Goal: Task Accomplishment & Management: Manage account settings

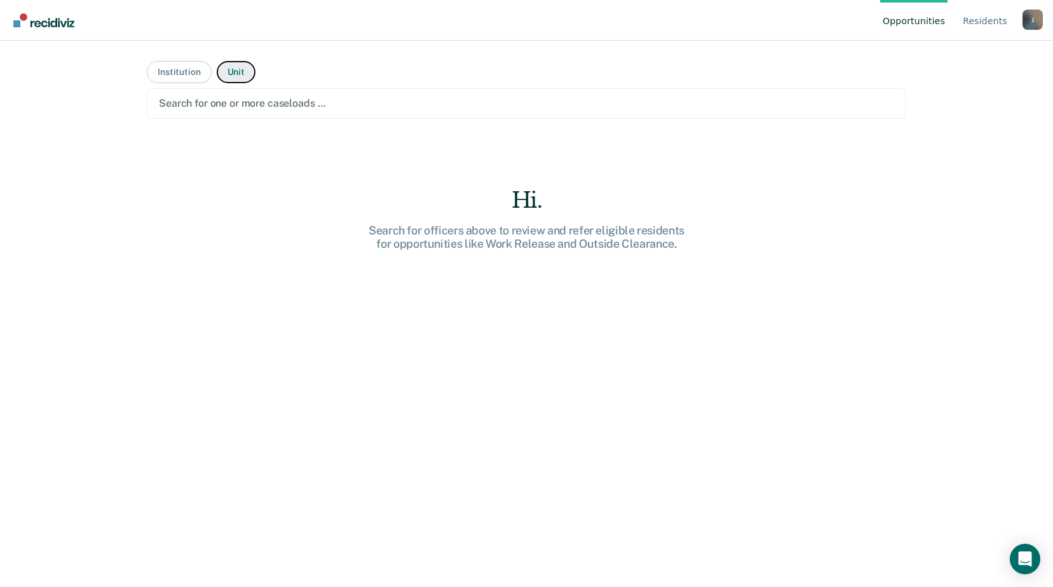
click at [228, 70] on button "Unit" at bounding box center [236, 72] width 39 height 22
click at [181, 70] on button "Institution" at bounding box center [179, 72] width 64 height 22
click at [338, 117] on div "Search for one or more institutions …" at bounding box center [527, 103] width 760 height 31
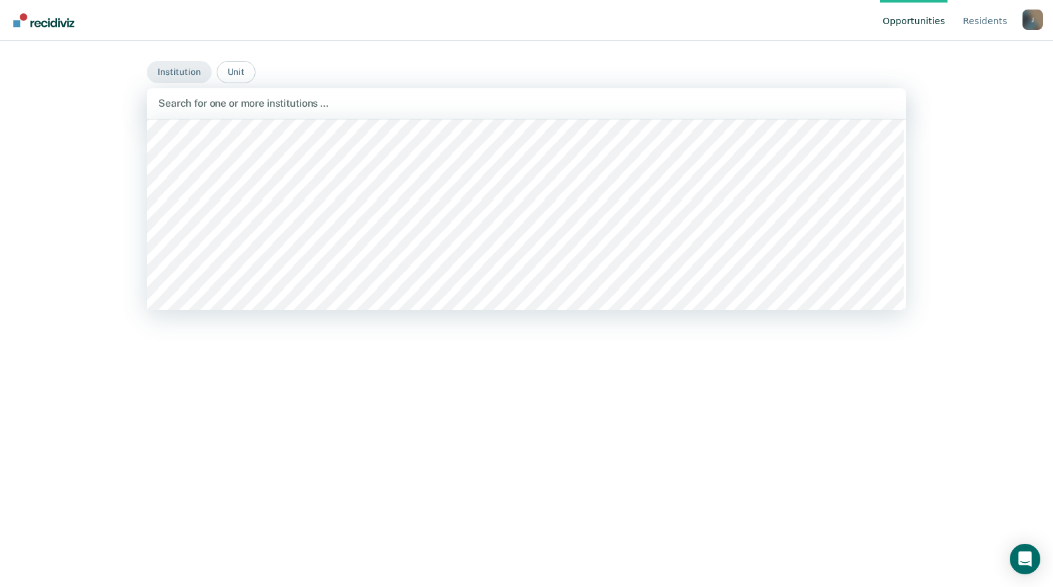
scroll to position [636, 0]
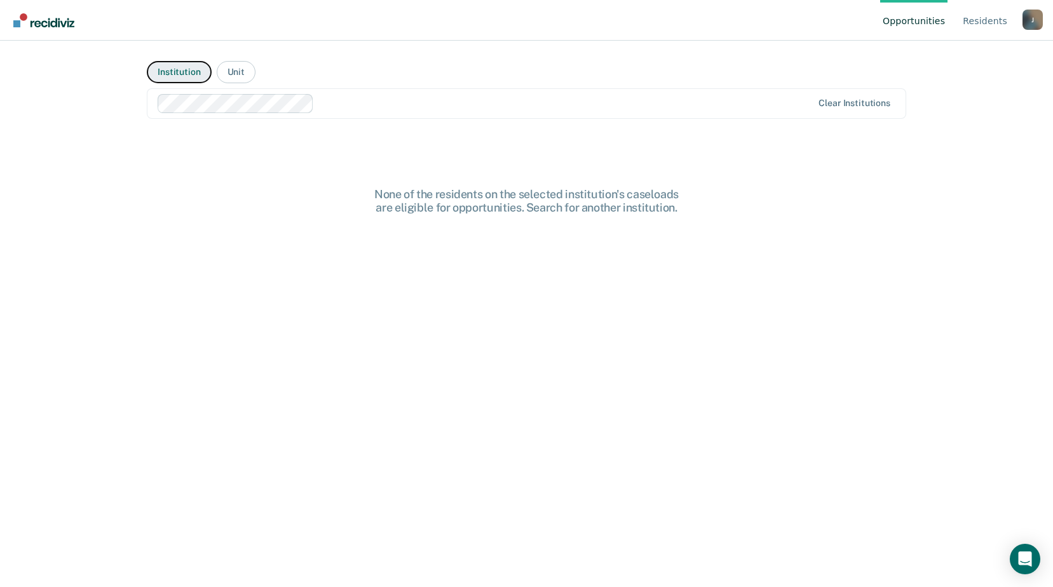
click at [185, 77] on button "Institution" at bounding box center [179, 72] width 64 height 22
click at [181, 67] on button "Institution" at bounding box center [179, 72] width 64 height 22
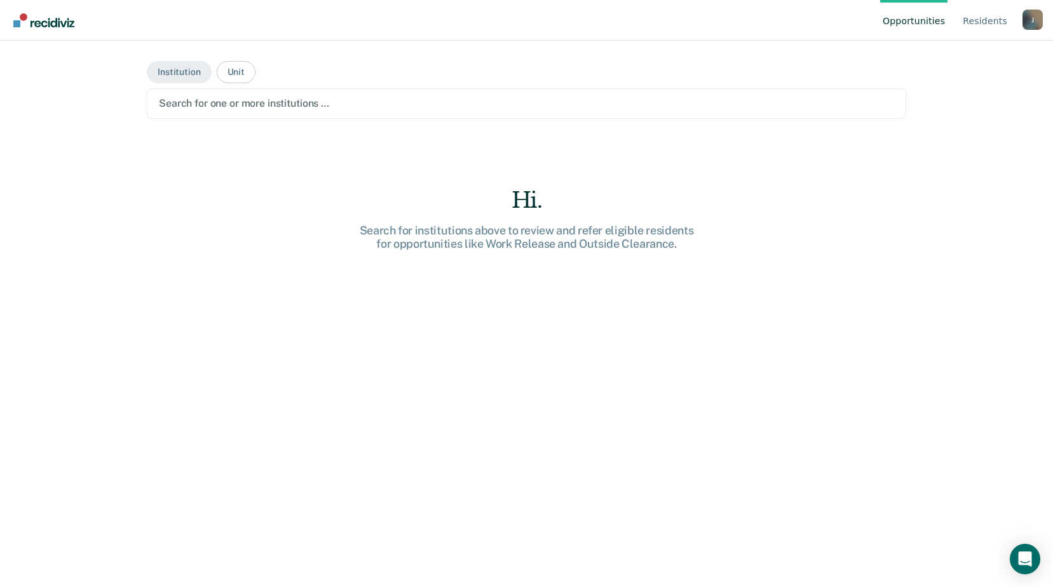
click at [209, 92] on div "Search for one or more institutions …" at bounding box center [527, 103] width 760 height 31
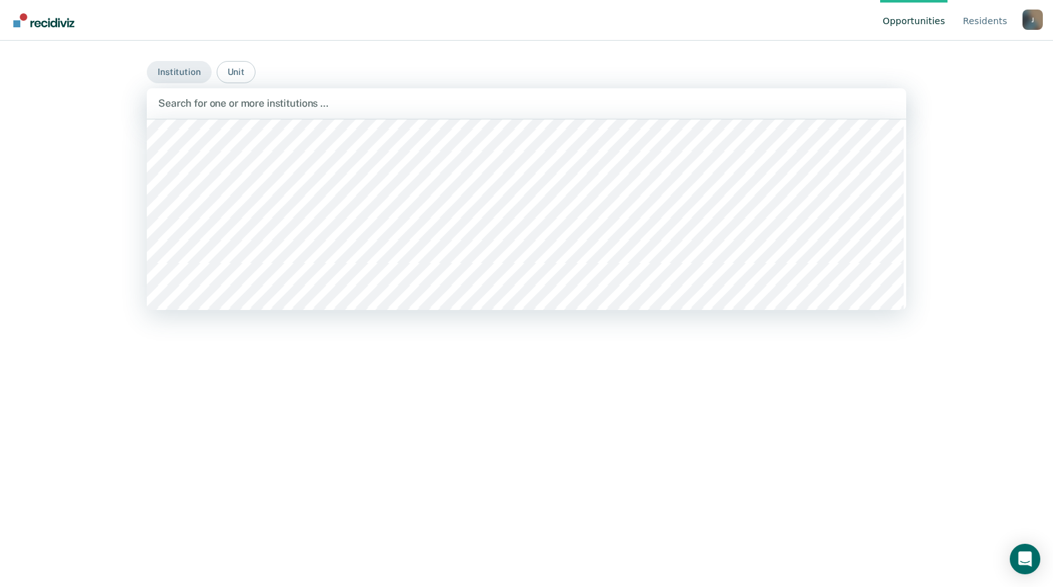
scroll to position [572, 0]
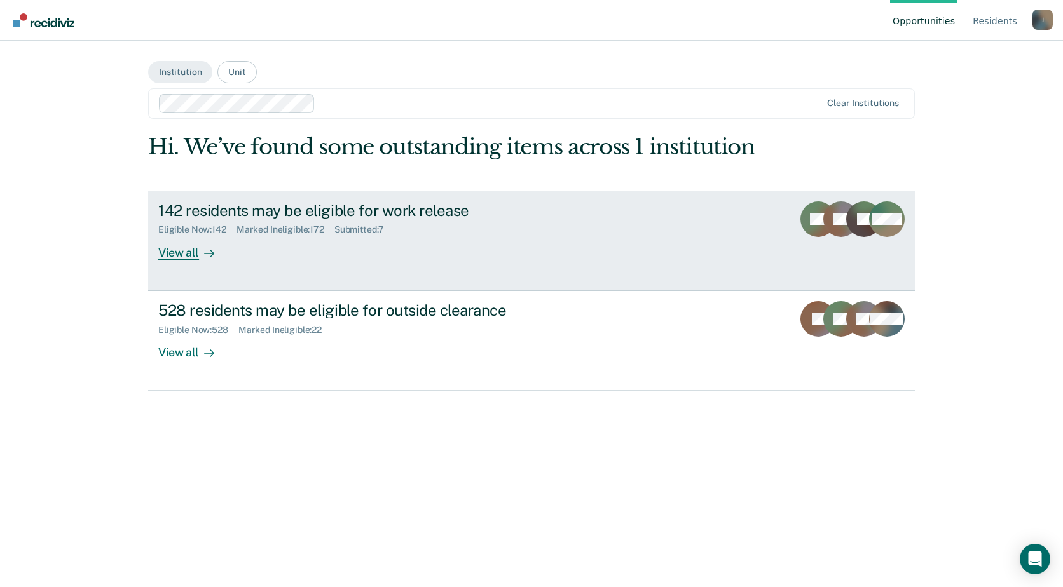
click at [228, 250] on div "View all" at bounding box center [193, 247] width 71 height 25
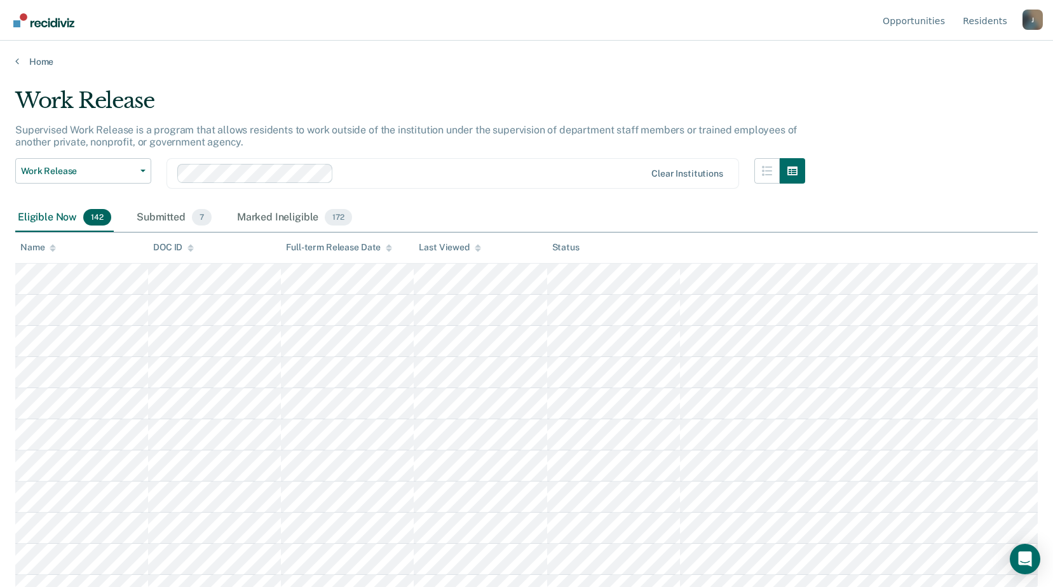
click at [55, 245] on icon at bounding box center [53, 248] width 6 height 8
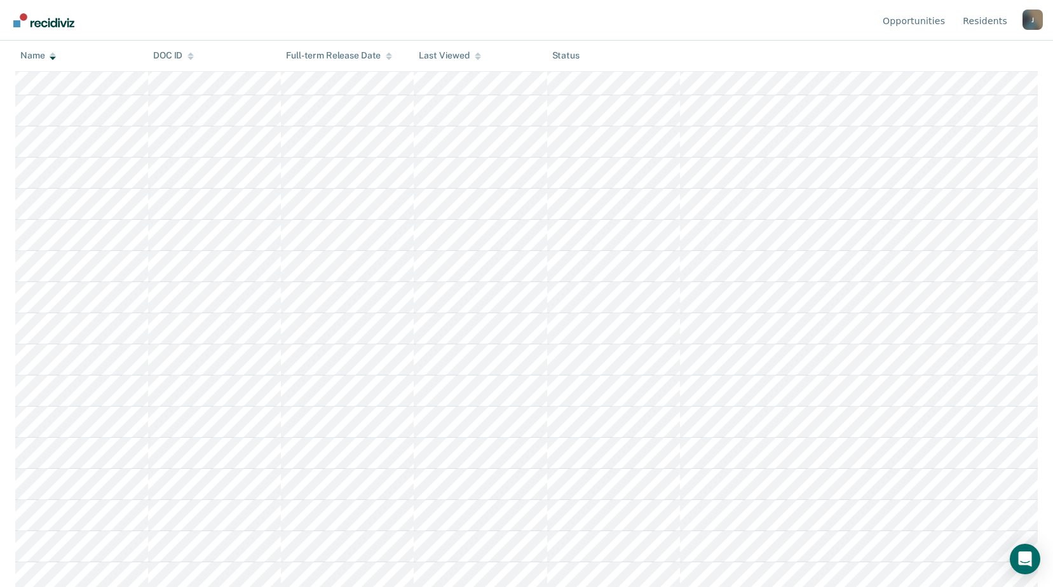
scroll to position [1335, 0]
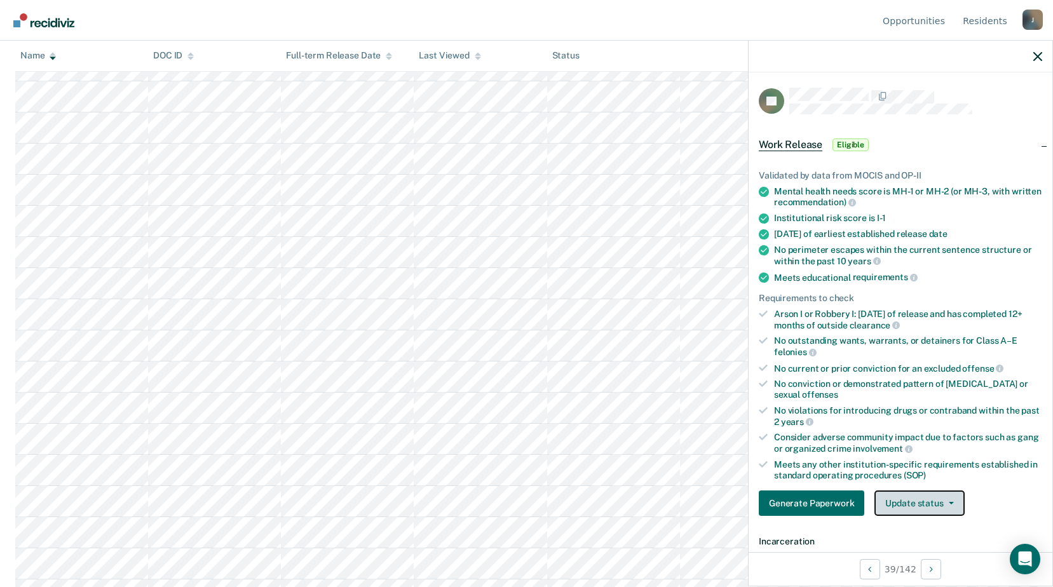
click at [901, 498] on button "Update status" at bounding box center [920, 503] width 90 height 25
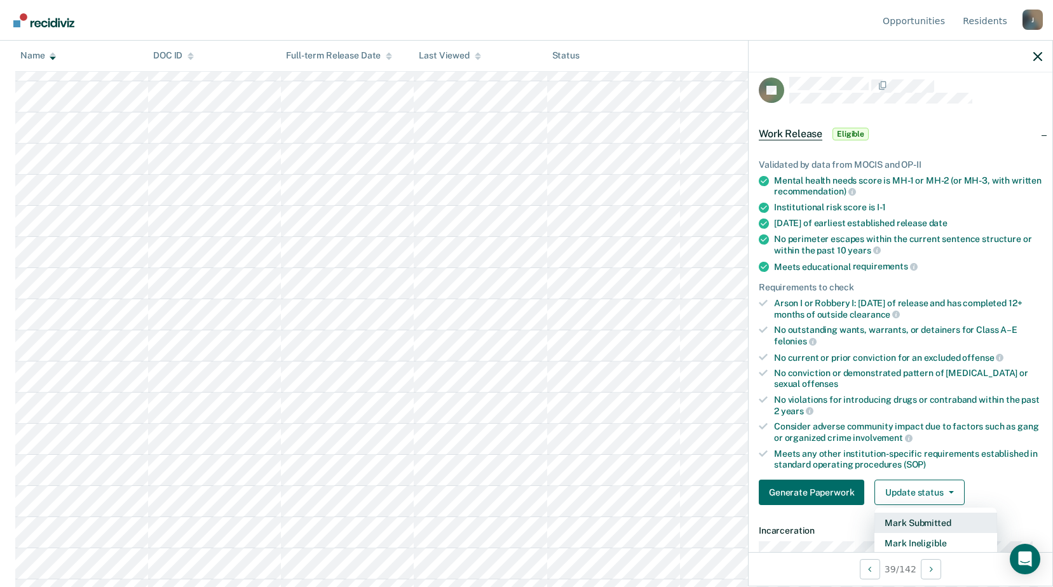
scroll to position [201, 0]
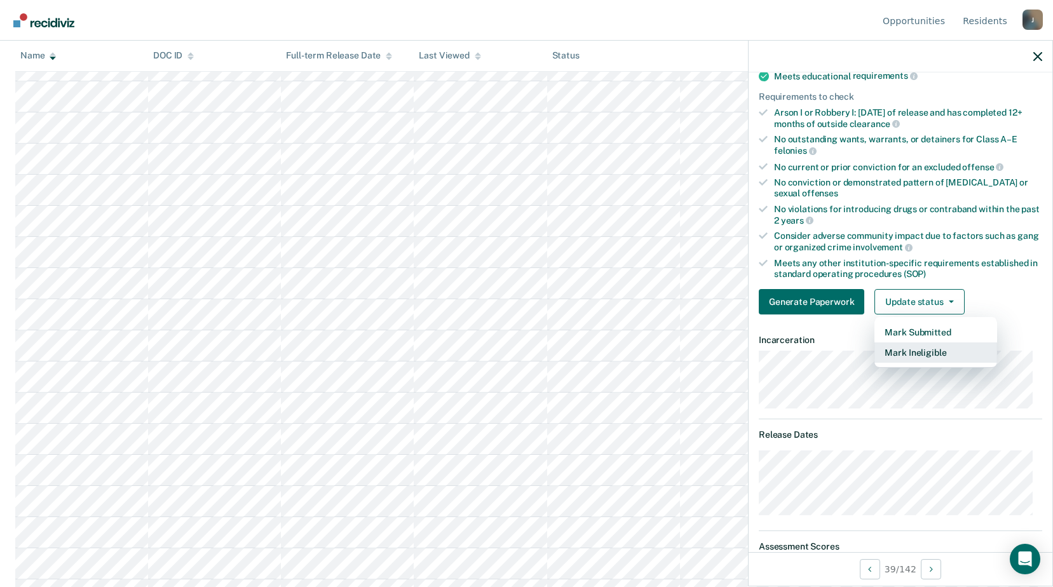
click at [905, 350] on button "Mark Ineligible" at bounding box center [936, 353] width 123 height 20
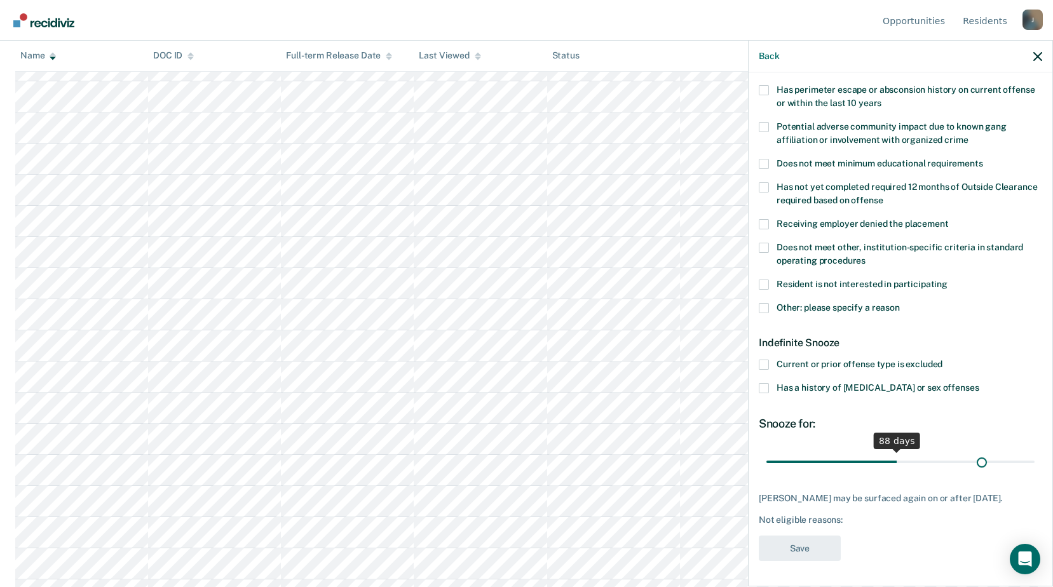
scroll to position [200, 0]
drag, startPoint x: 810, startPoint y: 460, endPoint x: 1041, endPoint y: 453, distance: 230.2
type input "180"
click at [1035, 453] on input "range" at bounding box center [901, 463] width 268 height 22
click at [770, 306] on label "Other: please specify a reason" at bounding box center [900, 310] width 283 height 13
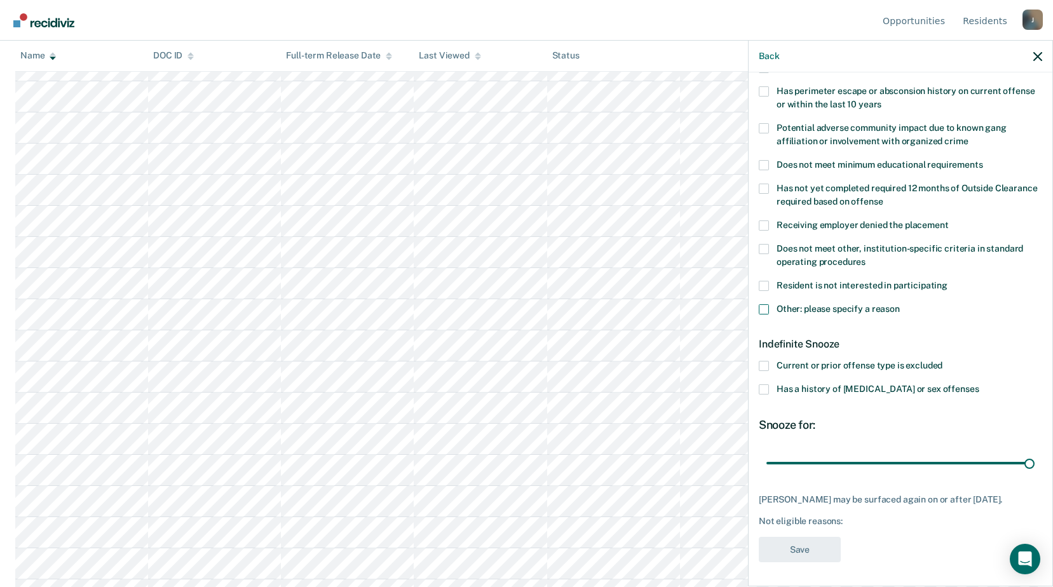
click at [900, 304] on input "Other: please specify a reason" at bounding box center [900, 304] width 0 height 0
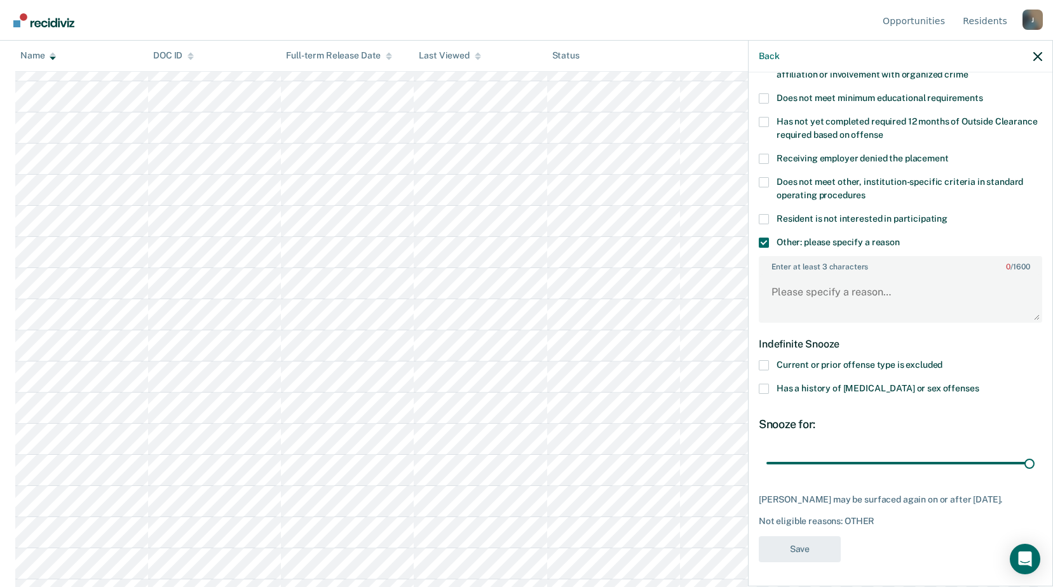
scroll to position [1462, 0]
click at [777, 294] on textarea "Enter at least 3 characters 0 / 1600" at bounding box center [900, 298] width 281 height 47
type textarea "Medical Restriction"
click at [818, 543] on button "Save" at bounding box center [800, 549] width 82 height 26
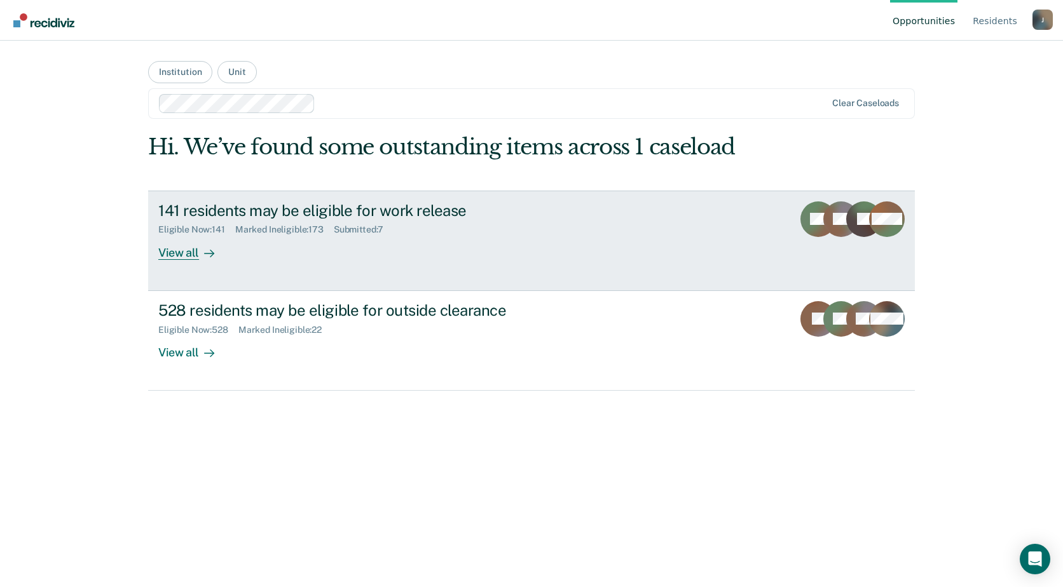
click at [195, 254] on div "View all" at bounding box center [193, 247] width 71 height 25
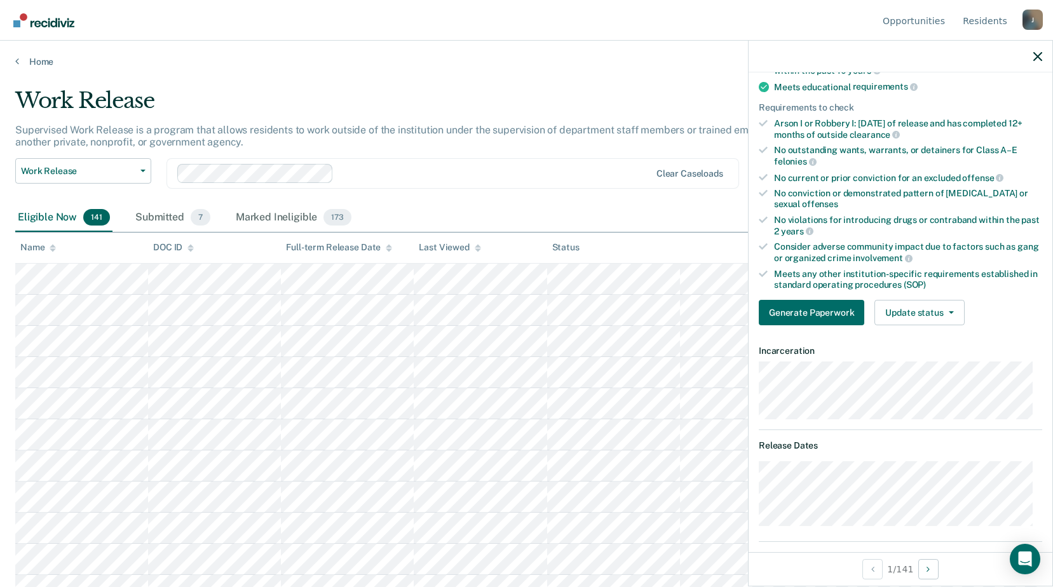
scroll to position [254, 0]
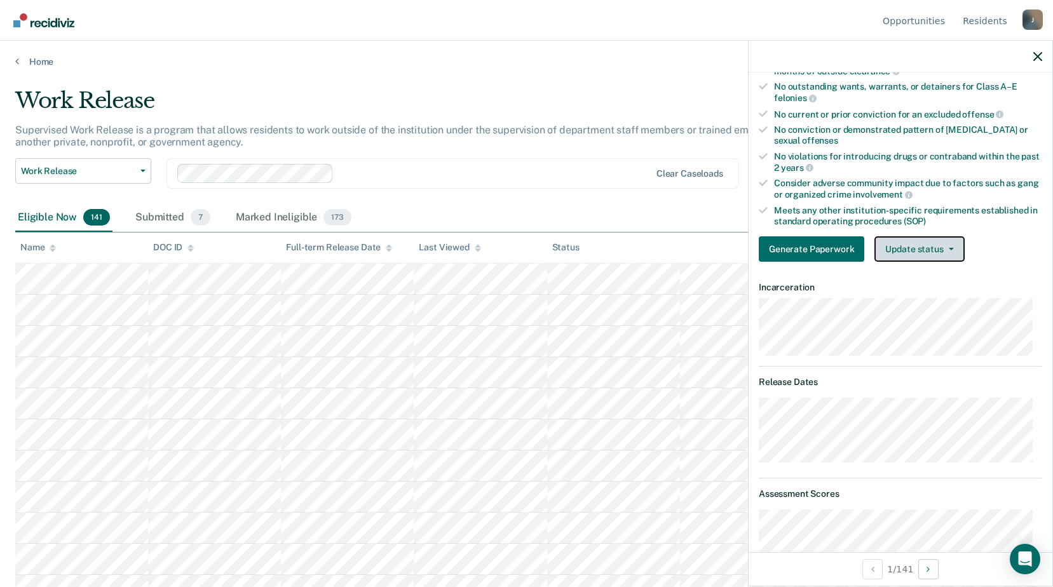
click at [928, 250] on button "Update status" at bounding box center [920, 248] width 90 height 25
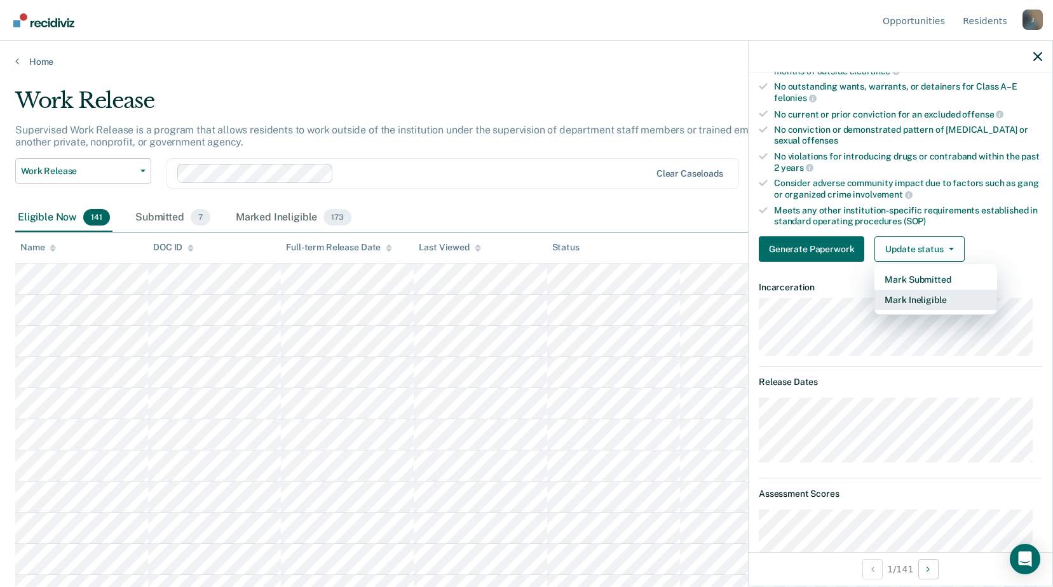
click at [906, 296] on button "Mark Ineligible" at bounding box center [936, 300] width 123 height 20
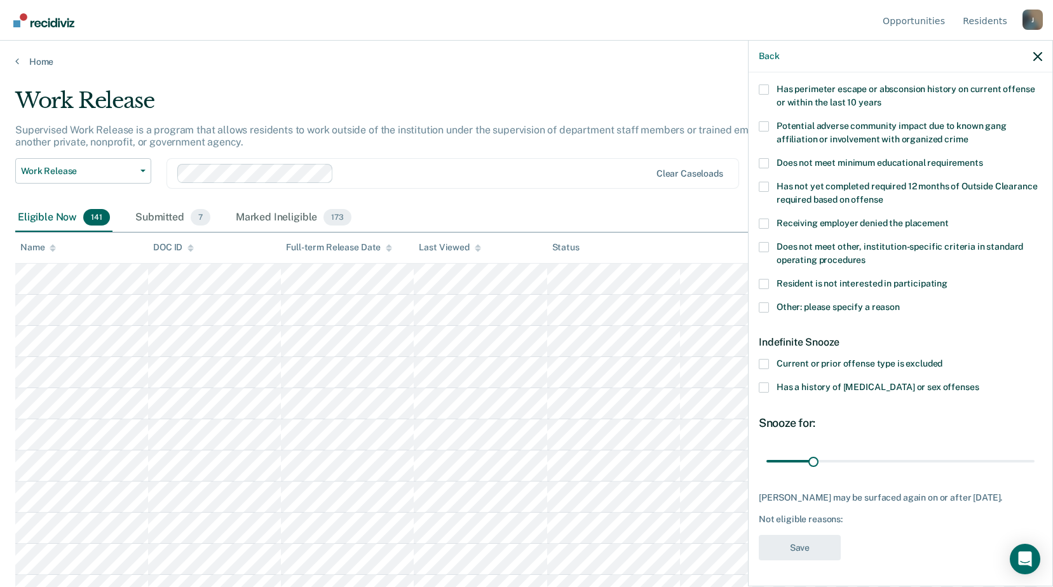
scroll to position [211, 0]
click at [768, 242] on span at bounding box center [764, 247] width 10 height 10
click at [866, 256] on input "Does not meet other, institution-specific criteria in standard operating proced…" at bounding box center [866, 256] width 0 height 0
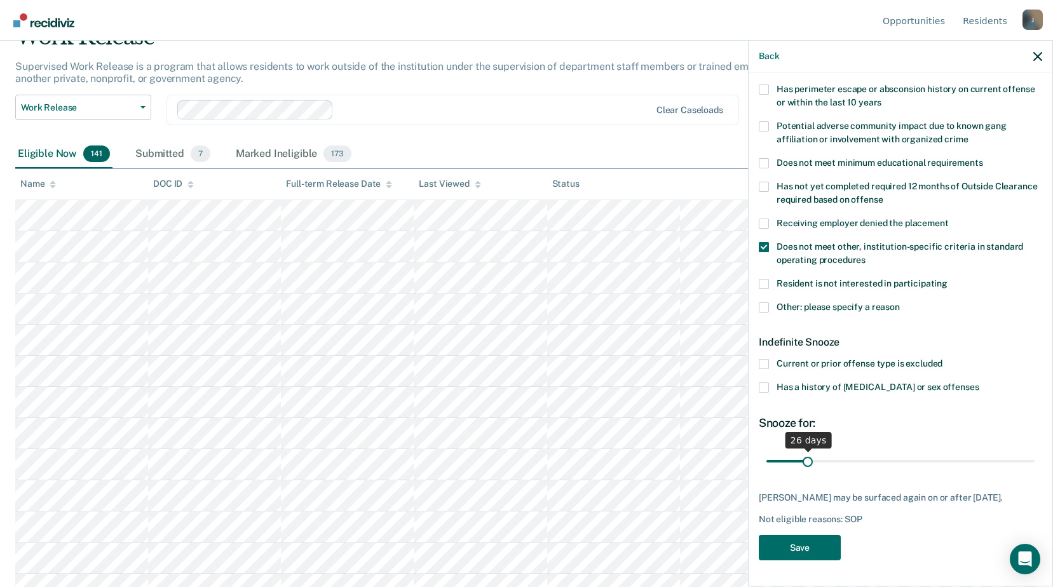
drag, startPoint x: 812, startPoint y: 449, endPoint x: 806, endPoint y: 450, distance: 6.5
type input "26"
click at [806, 450] on input "range" at bounding box center [901, 461] width 268 height 22
click at [782, 544] on button "Save" at bounding box center [800, 548] width 82 height 26
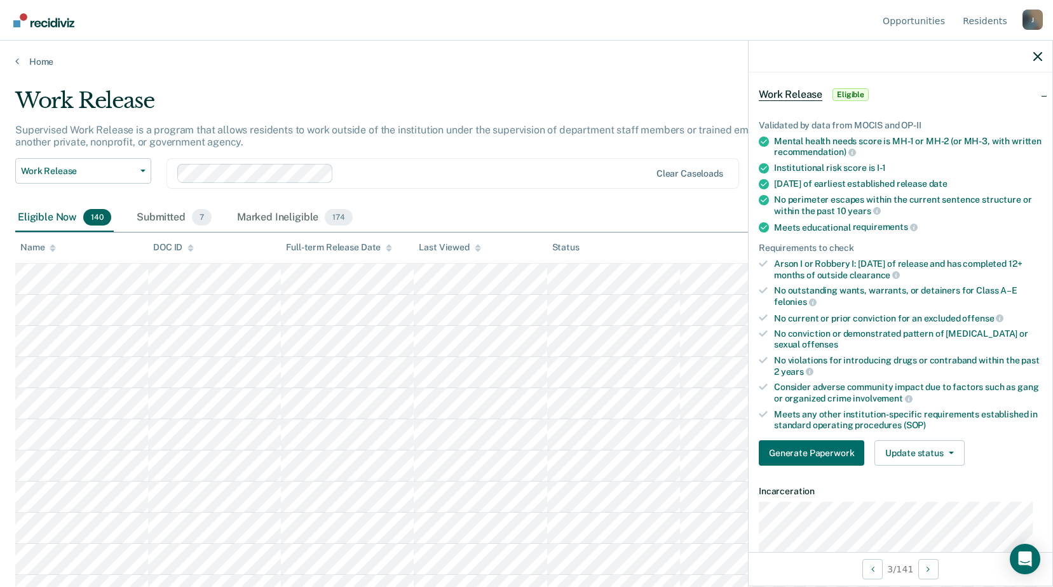
scroll to position [0, 0]
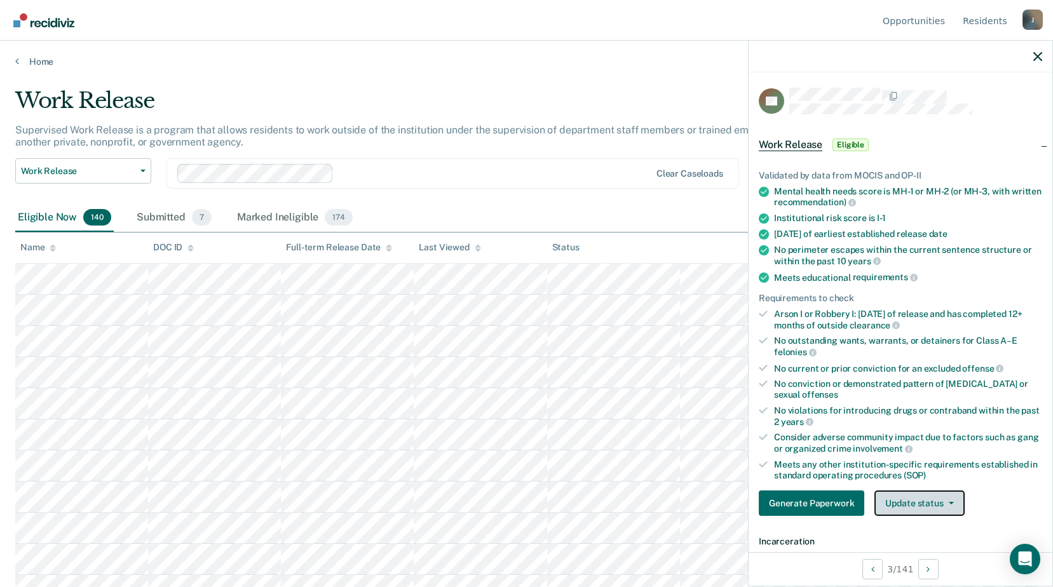
click at [941, 504] on button "Update status" at bounding box center [920, 503] width 90 height 25
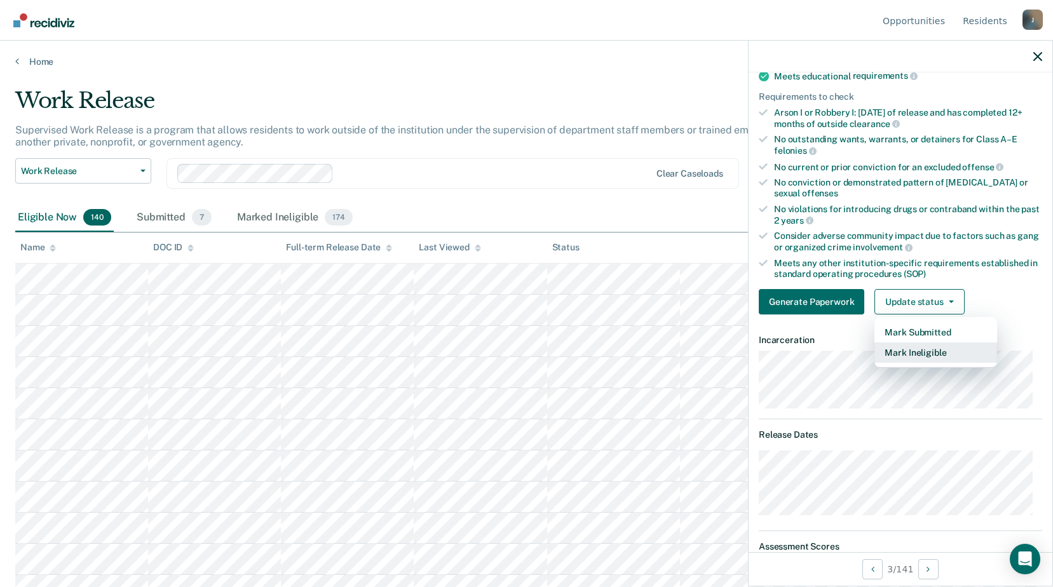
click at [922, 350] on button "Mark Ineligible" at bounding box center [936, 353] width 123 height 20
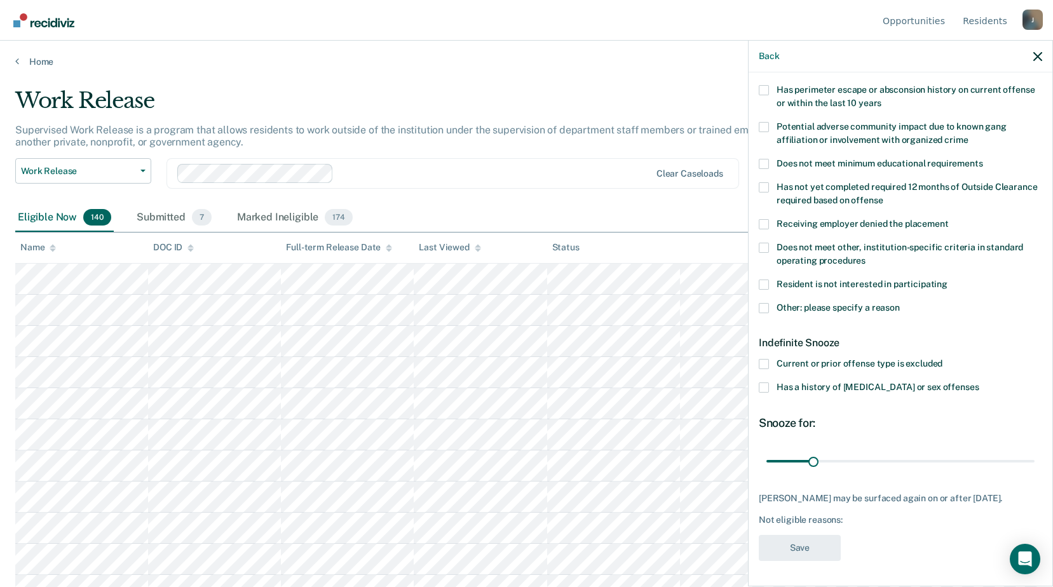
scroll to position [200, 0]
drag, startPoint x: 813, startPoint y: 467, endPoint x: 882, endPoint y: 467, distance: 68.6
type input "80"
click at [882, 467] on input "range" at bounding box center [901, 463] width 268 height 22
click at [770, 249] on label "Does not meet other, institution-specific criteria in standard operating proced…" at bounding box center [900, 257] width 283 height 27
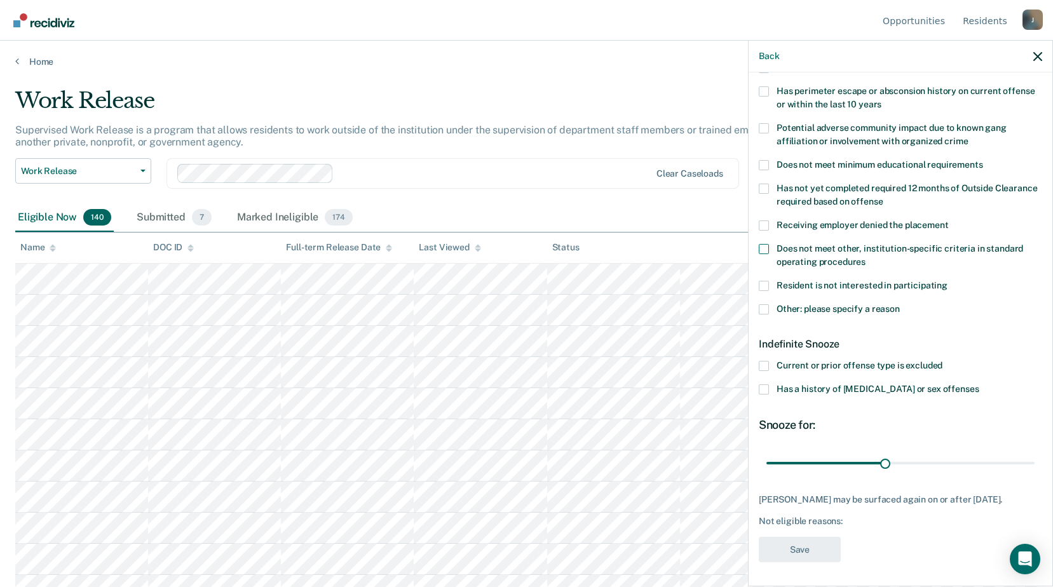
click at [866, 257] on input "Does not meet other, institution-specific criteria in standard operating proced…" at bounding box center [866, 257] width 0 height 0
click at [766, 252] on span at bounding box center [764, 249] width 10 height 10
click at [866, 257] on input "Does not meet other, institution-specific criteria in standard operating proced…" at bounding box center [866, 257] width 0 height 0
click at [770, 309] on label "Other: please specify a reason" at bounding box center [900, 310] width 283 height 13
click at [900, 304] on input "Other: please specify a reason" at bounding box center [900, 304] width 0 height 0
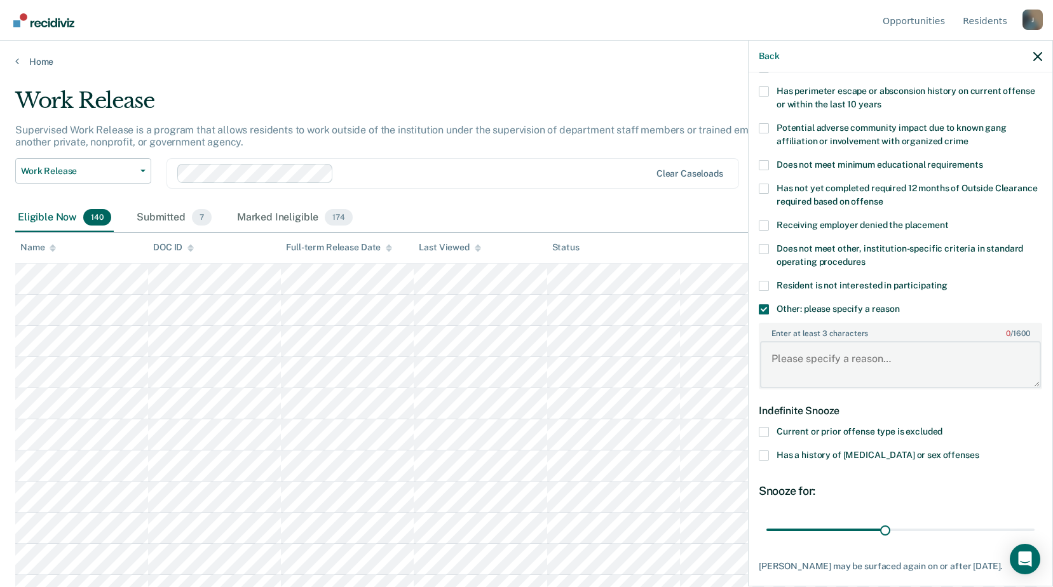
click at [815, 350] on textarea "Enter at least 3 characters 0 / 1600" at bounding box center [900, 364] width 281 height 47
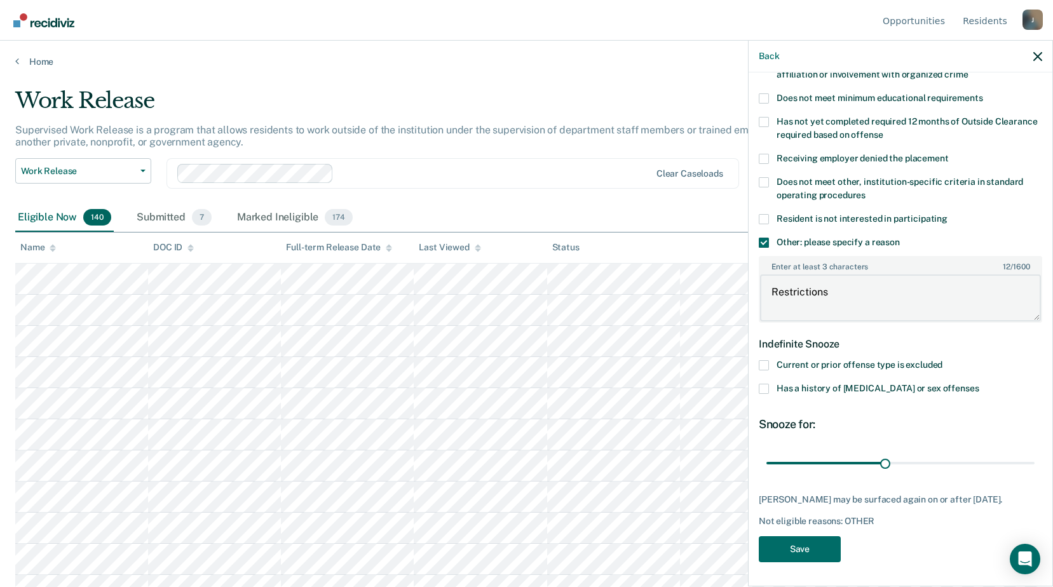
scroll to position [64, 0]
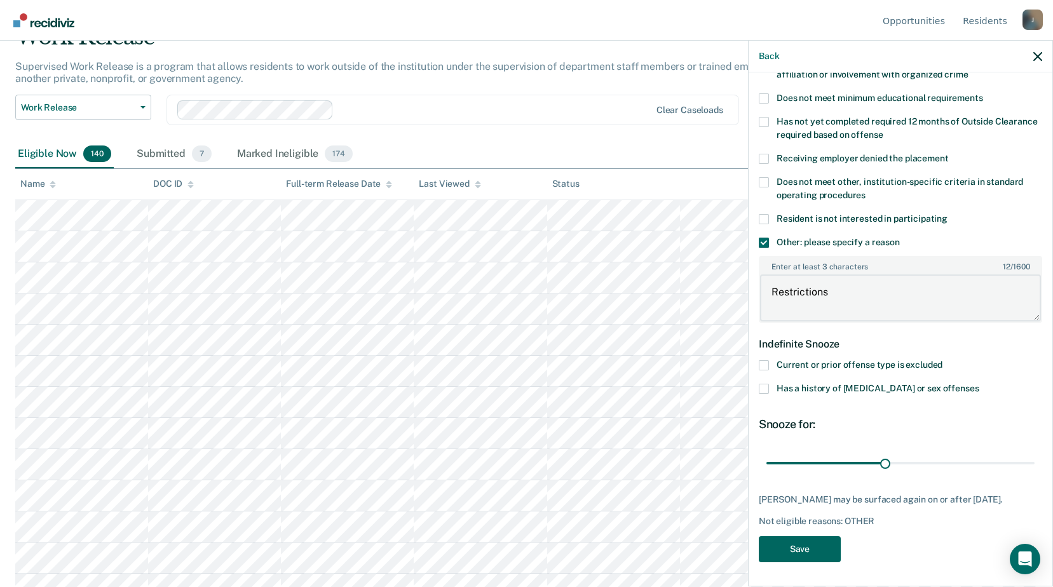
type textarea "Restrictions"
click at [808, 548] on button "Save" at bounding box center [800, 549] width 82 height 26
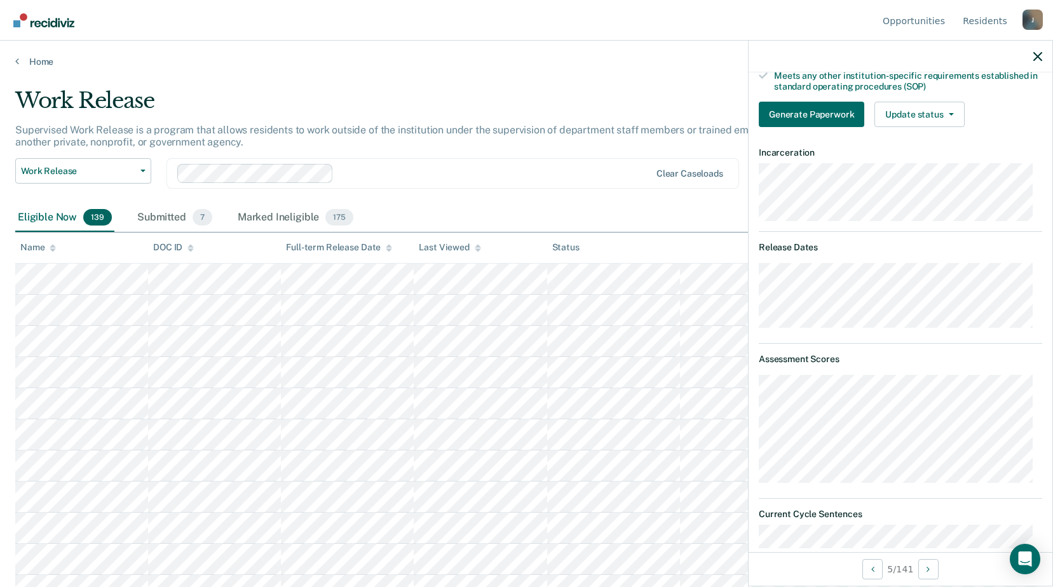
scroll to position [71, 0]
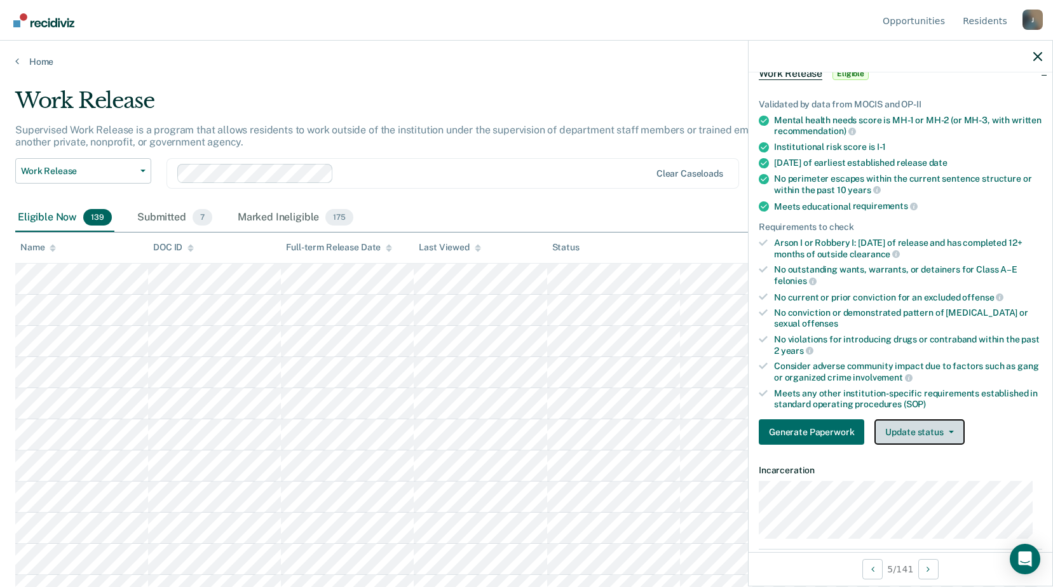
click at [926, 423] on button "Update status" at bounding box center [920, 432] width 90 height 25
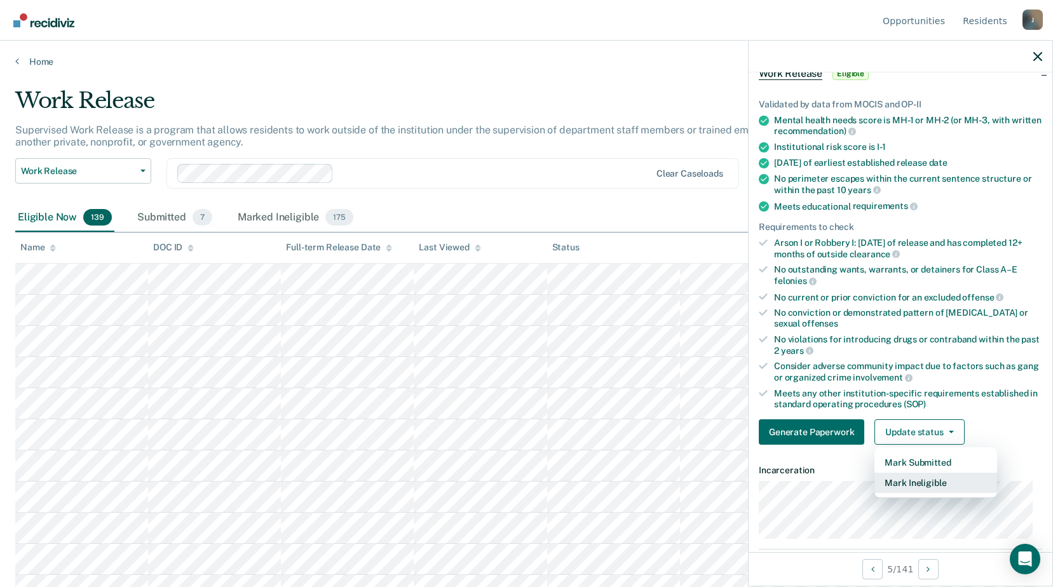
click at [927, 480] on button "Mark Ineligible" at bounding box center [936, 483] width 123 height 20
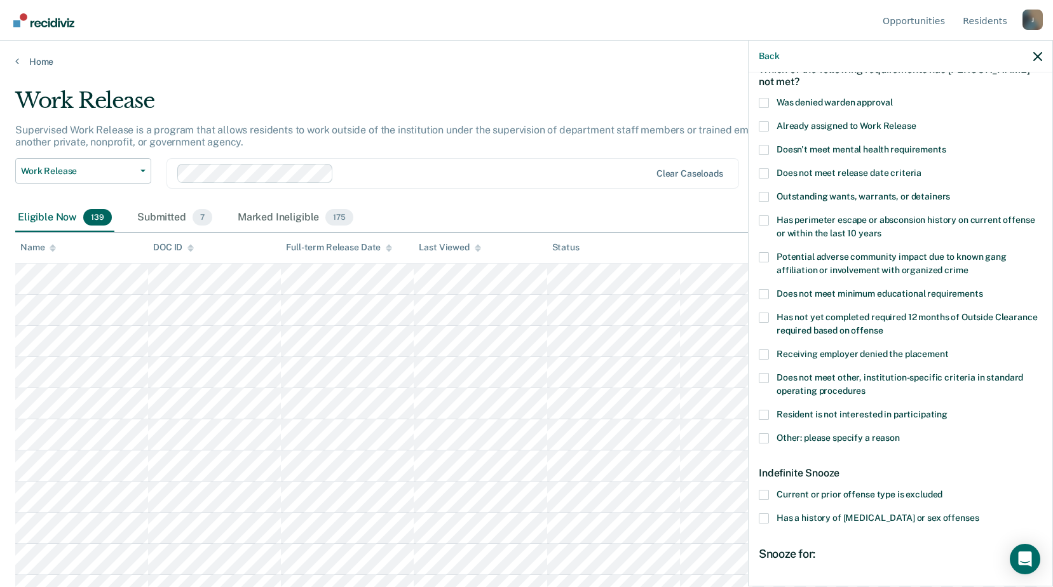
click at [769, 378] on label "Does not meet other, institution-specific criteria in standard operating proced…" at bounding box center [900, 386] width 283 height 27
click at [866, 386] on input "Does not meet other, institution-specific criteria in standard operating proced…" at bounding box center [866, 386] width 0 height 0
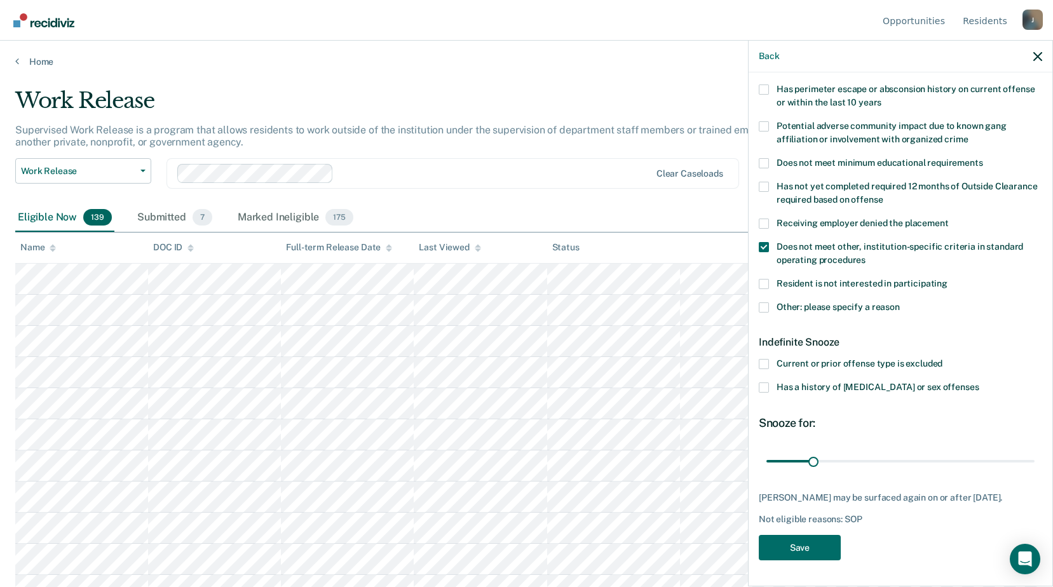
scroll to position [64, 0]
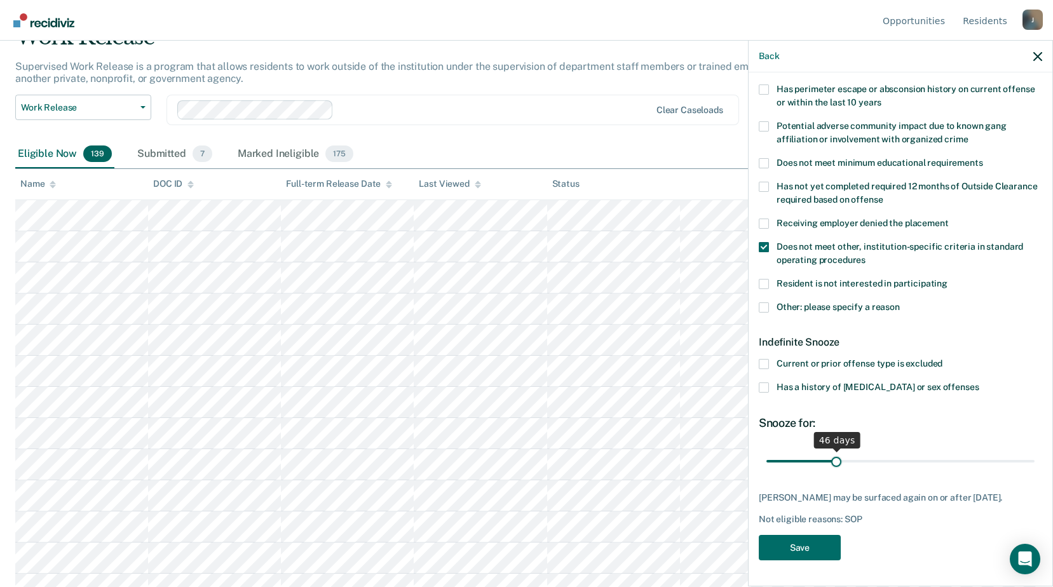
drag, startPoint x: 816, startPoint y: 452, endPoint x: 835, endPoint y: 461, distance: 20.5
type input "46"
click at [835, 461] on input "range" at bounding box center [901, 461] width 268 height 22
click at [812, 544] on button "Save" at bounding box center [800, 548] width 82 height 26
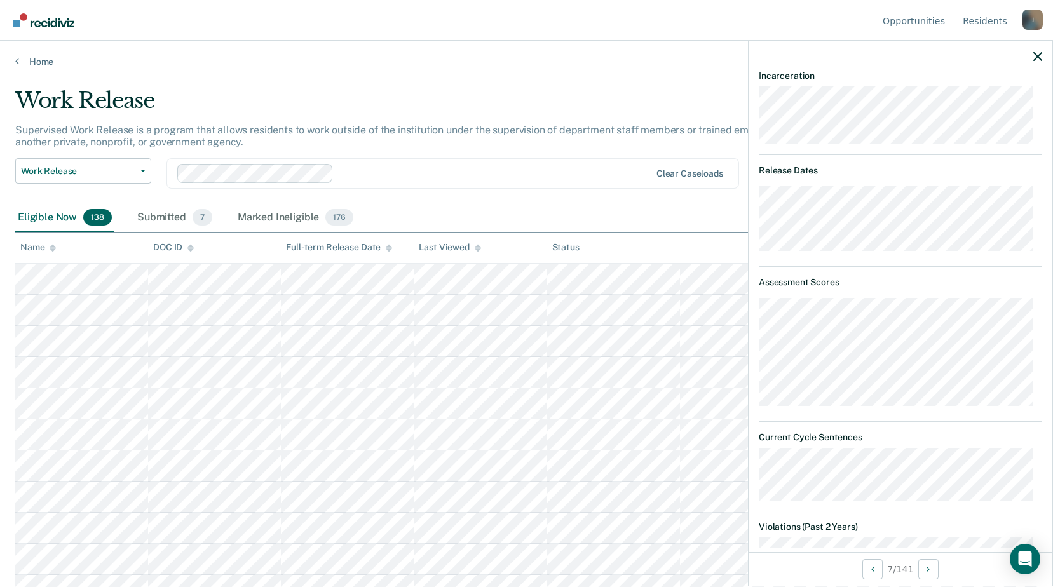
scroll to position [212, 0]
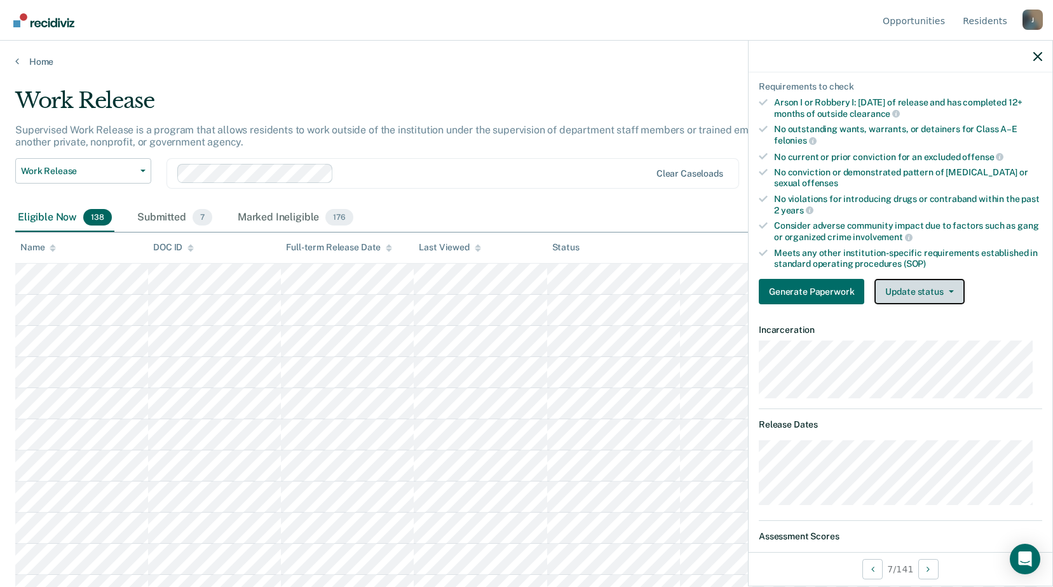
click at [955, 292] on button "Update status" at bounding box center [920, 291] width 90 height 25
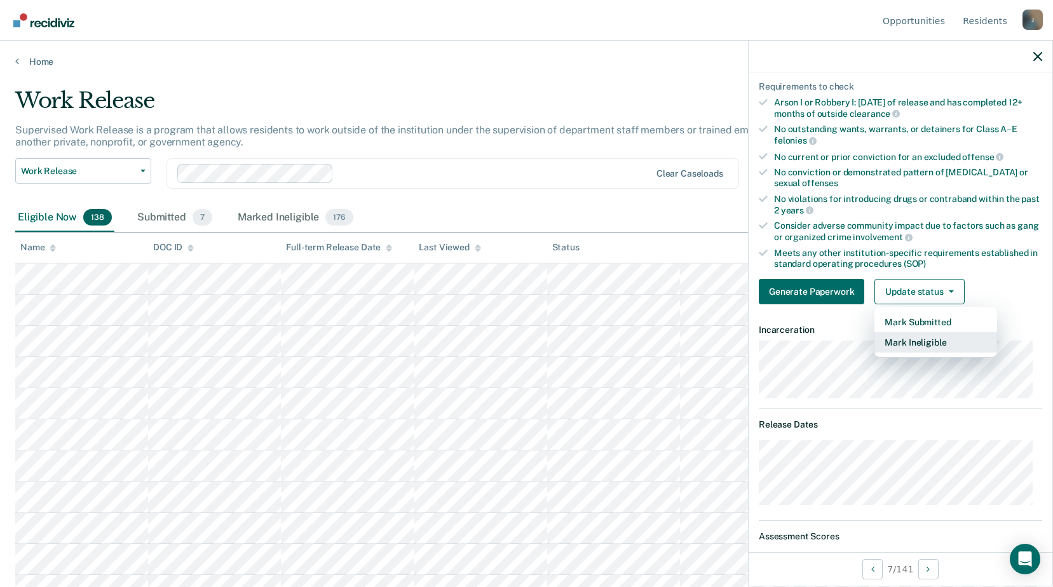
click at [920, 348] on button "Mark Ineligible" at bounding box center [936, 342] width 123 height 20
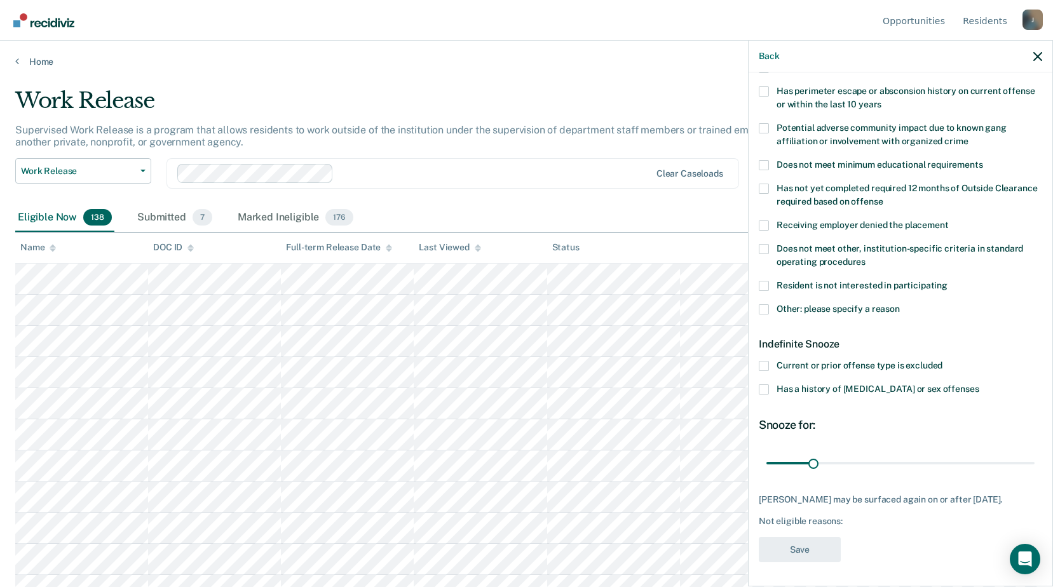
click at [767, 311] on span at bounding box center [764, 309] width 10 height 10
click at [900, 304] on input "Other: please specify a reason" at bounding box center [900, 304] width 0 height 0
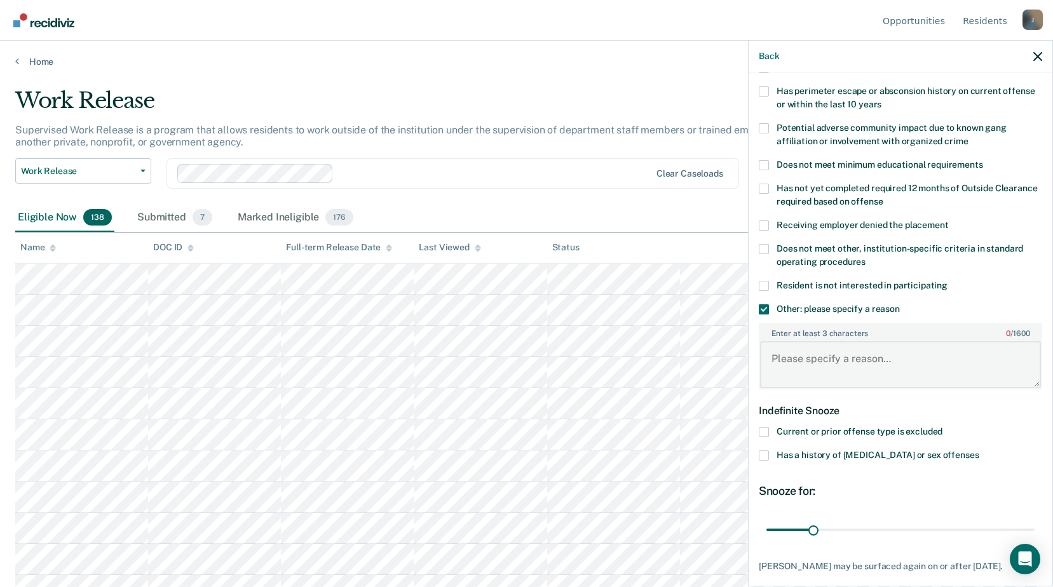
click at [805, 370] on textarea "Enter at least 3 characters 0 / 1600" at bounding box center [900, 364] width 281 height 47
type textarea "In treatment program"
drag, startPoint x: 810, startPoint y: 531, endPoint x: 888, endPoint y: 538, distance: 77.9
type input "85"
click at [888, 538] on input "range" at bounding box center [901, 530] width 268 height 22
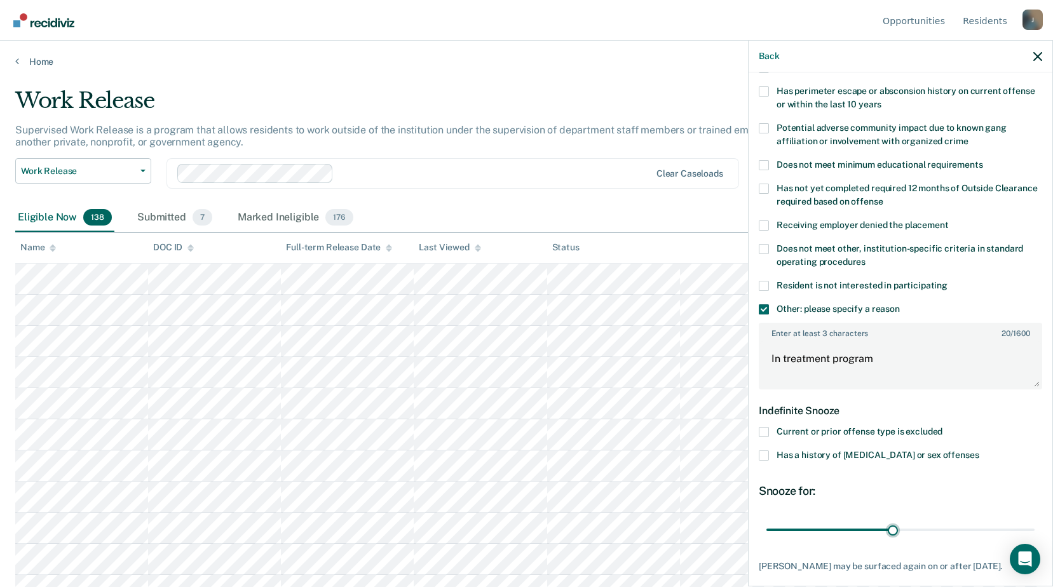
scroll to position [267, 0]
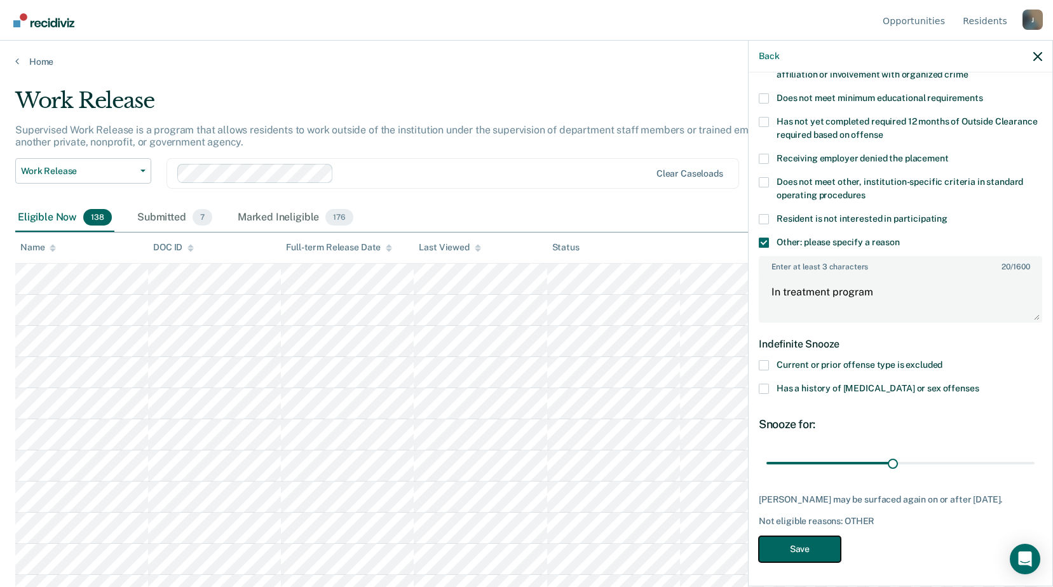
click at [816, 549] on button "Save" at bounding box center [800, 549] width 82 height 26
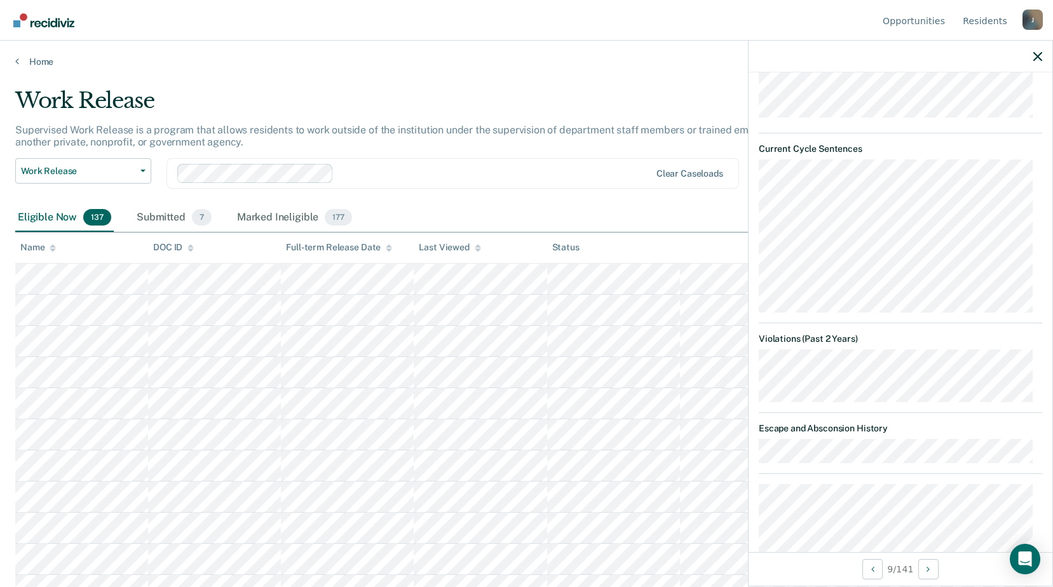
scroll to position [246, 0]
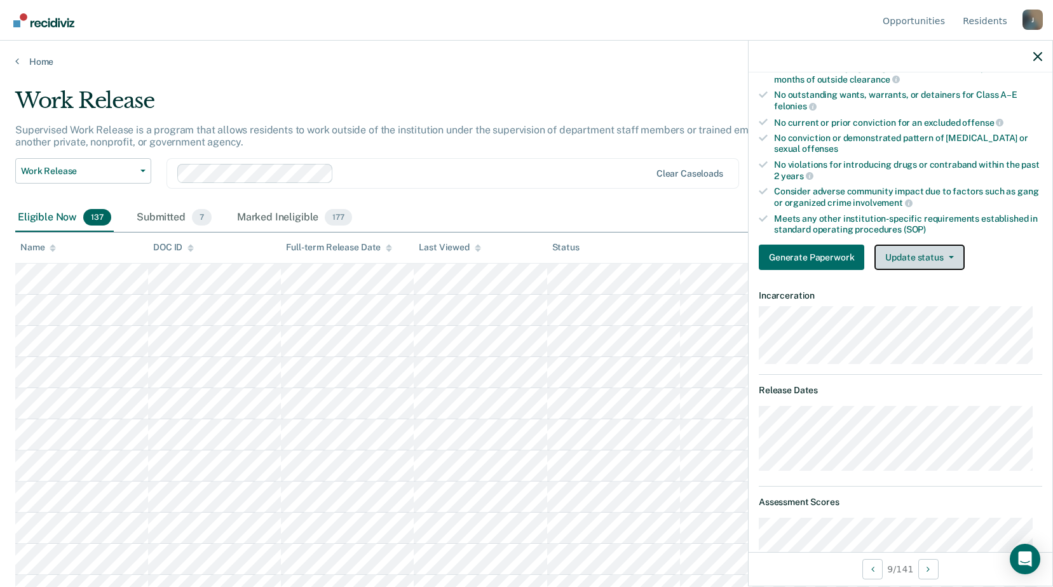
click at [934, 252] on button "Update status" at bounding box center [920, 257] width 90 height 25
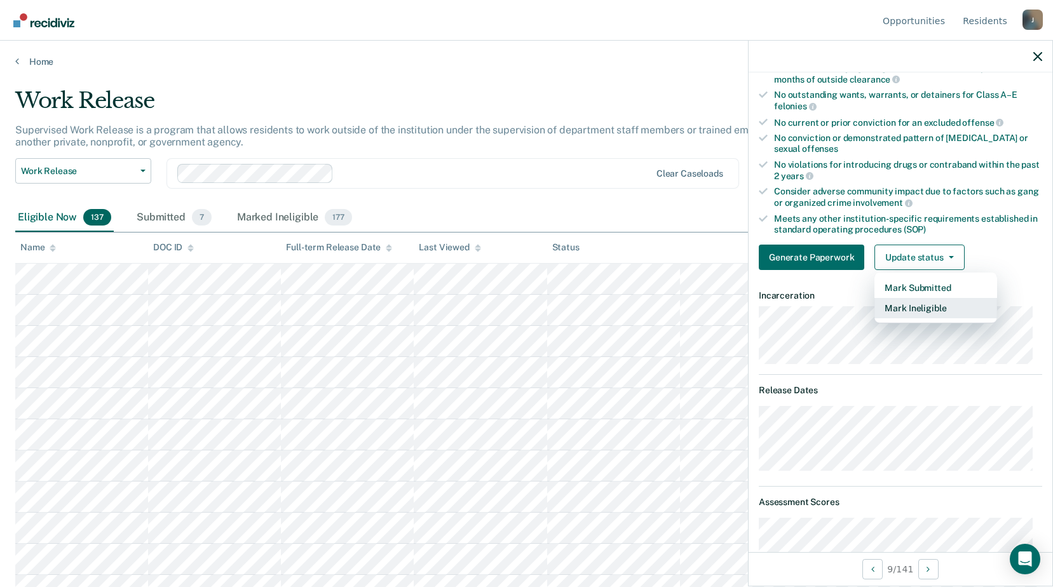
click at [912, 312] on button "Mark Ineligible" at bounding box center [936, 308] width 123 height 20
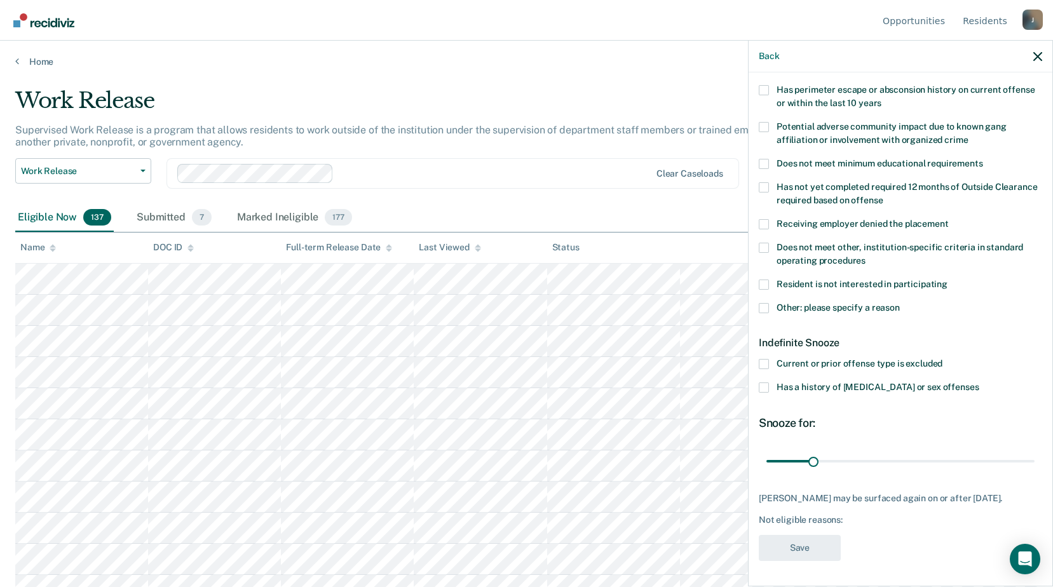
scroll to position [211, 0]
click at [763, 303] on span at bounding box center [764, 308] width 10 height 10
click at [900, 303] on input "Other: please specify a reason" at bounding box center [900, 303] width 0 height 0
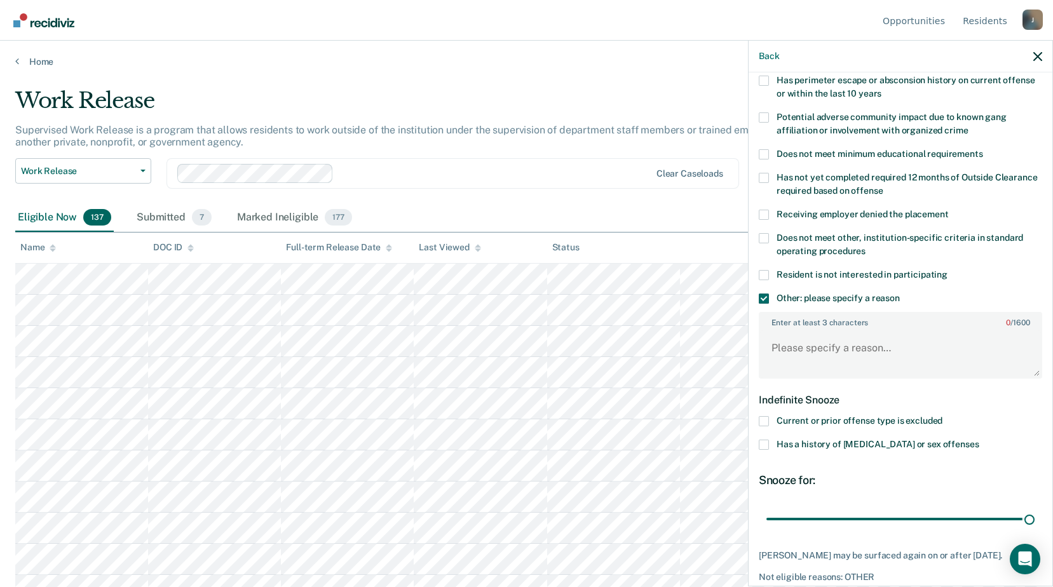
drag, startPoint x: 813, startPoint y: 522, endPoint x: 1028, endPoint y: 520, distance: 214.9
type input "180"
click at [1027, 523] on input "range" at bounding box center [901, 519] width 268 height 22
click at [855, 349] on textarea "Enter at least 3 characters 0 / 1600" at bounding box center [900, 354] width 281 height 47
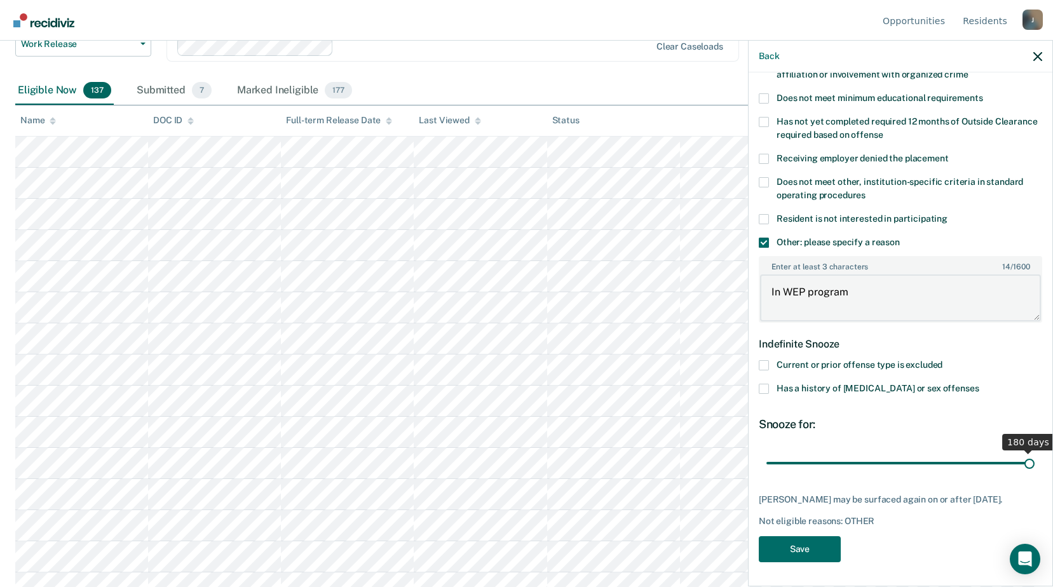
scroll to position [254, 0]
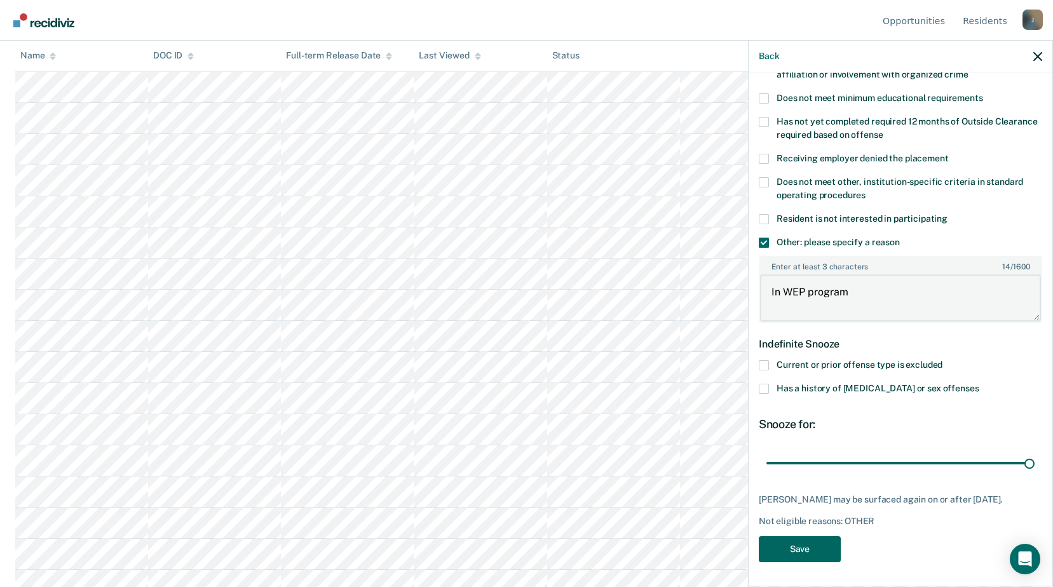
type textarea "In WEP program"
click at [789, 558] on button "Save" at bounding box center [800, 549] width 82 height 26
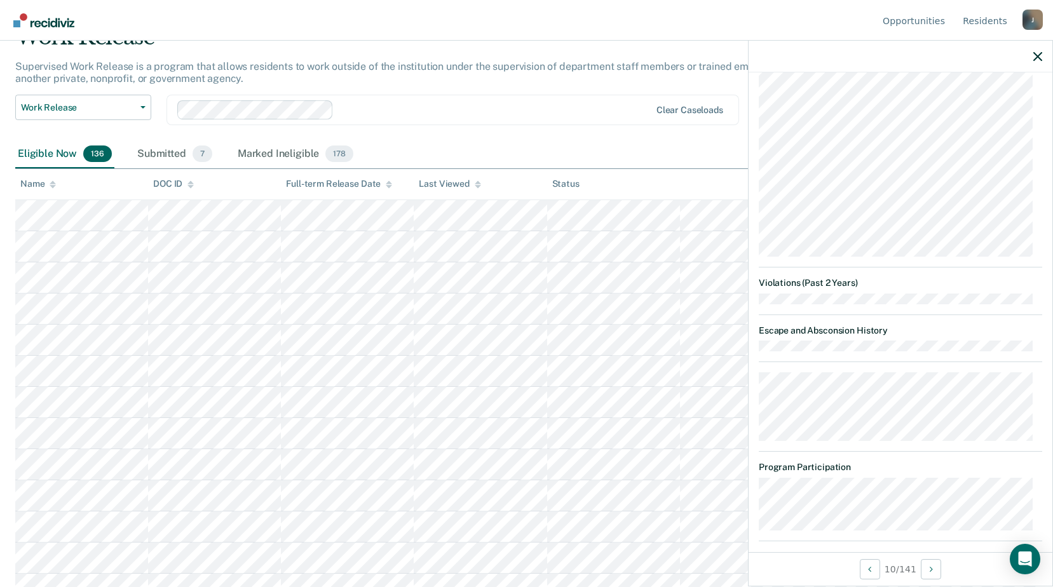
scroll to position [201, 0]
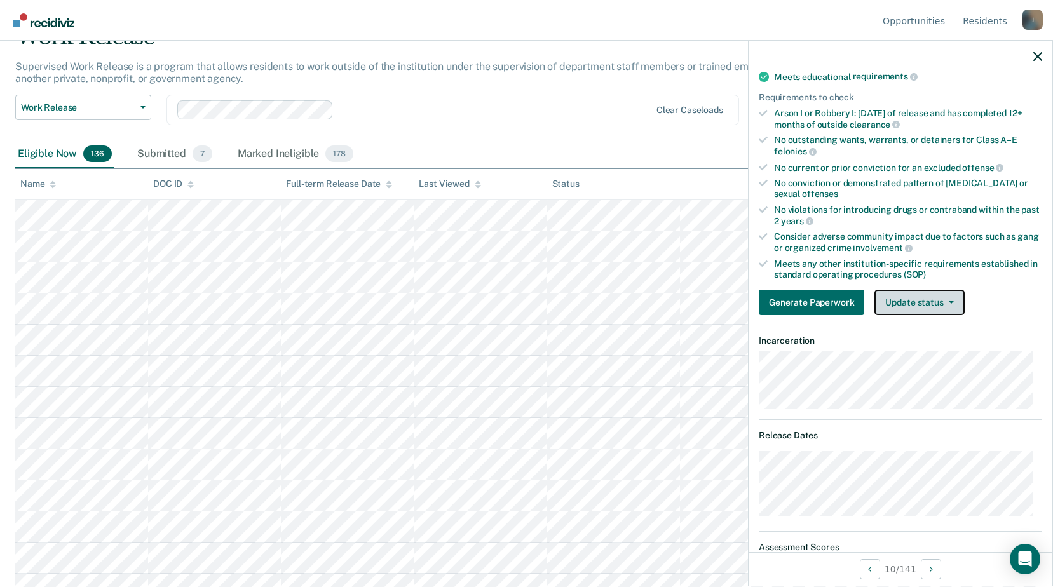
click at [919, 302] on button "Update status" at bounding box center [920, 302] width 90 height 25
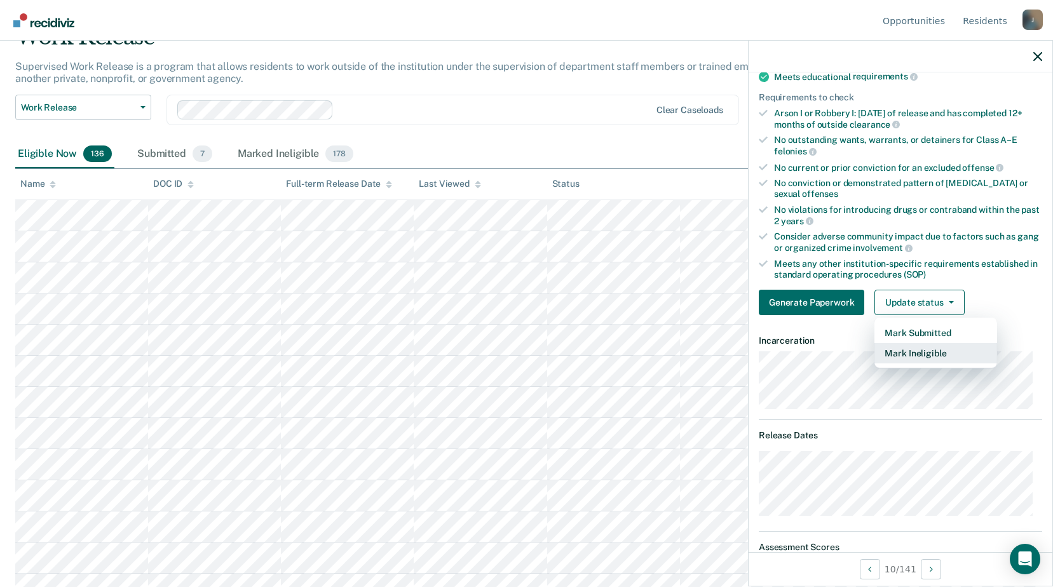
click at [917, 353] on button "Mark Ineligible" at bounding box center [936, 353] width 123 height 20
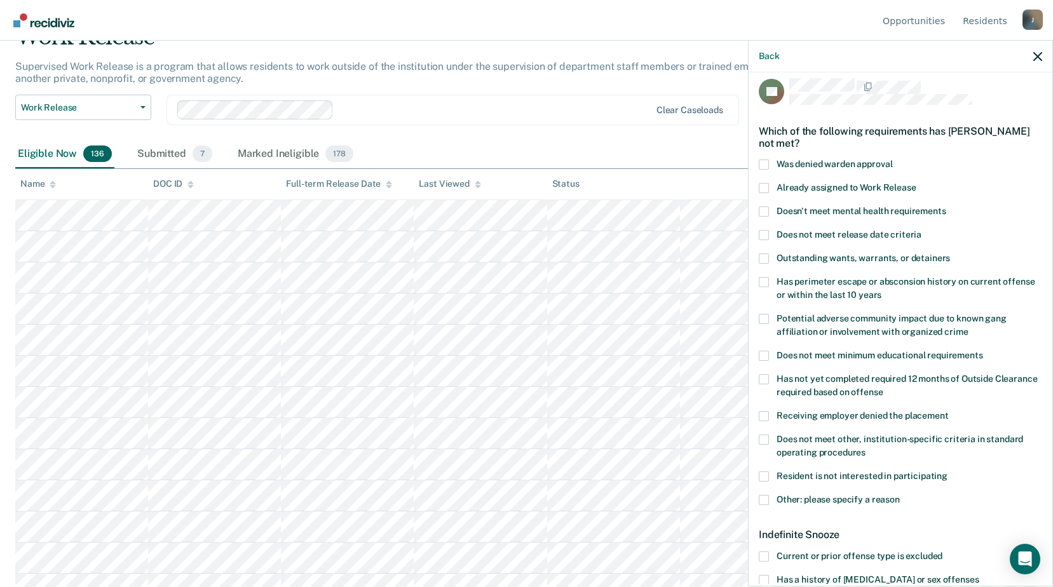
scroll to position [73, 0]
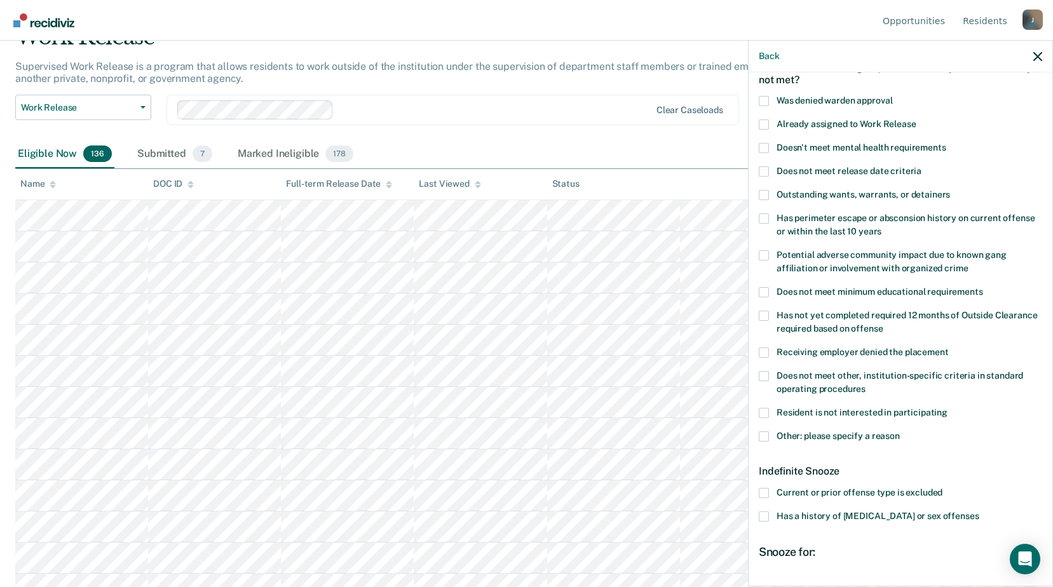
click at [765, 371] on span at bounding box center [764, 376] width 10 height 10
click at [866, 385] on input "Does not meet other, institution-specific criteria in standard operating proced…" at bounding box center [866, 385] width 0 height 0
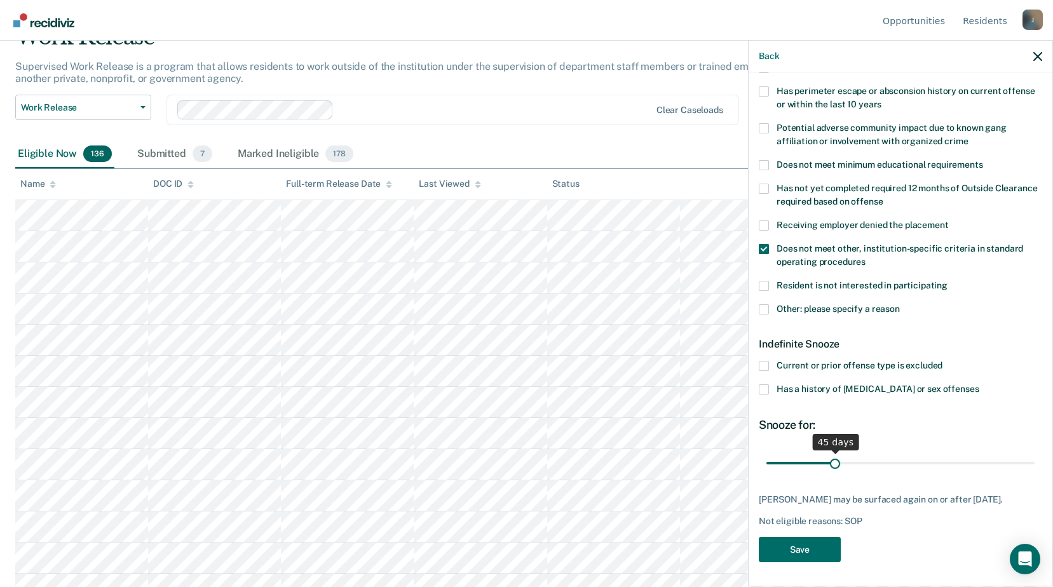
drag, startPoint x: 809, startPoint y: 453, endPoint x: 833, endPoint y: 444, distance: 25.7
type input "45"
click at [833, 452] on input "range" at bounding box center [901, 463] width 268 height 22
click at [765, 247] on span at bounding box center [764, 249] width 10 height 10
click at [866, 257] on input "Does not meet other, institution-specific criteria in standard operating proced…" at bounding box center [866, 257] width 0 height 0
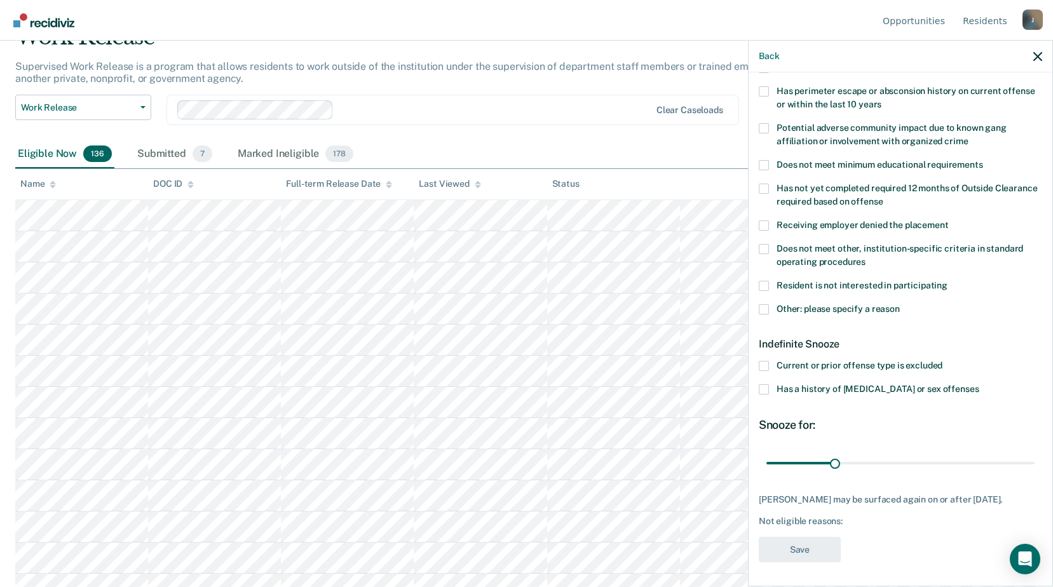
click at [767, 362] on span at bounding box center [764, 366] width 10 height 10
click at [943, 361] on input "Current or prior offense type is excluded" at bounding box center [943, 361] width 0 height 0
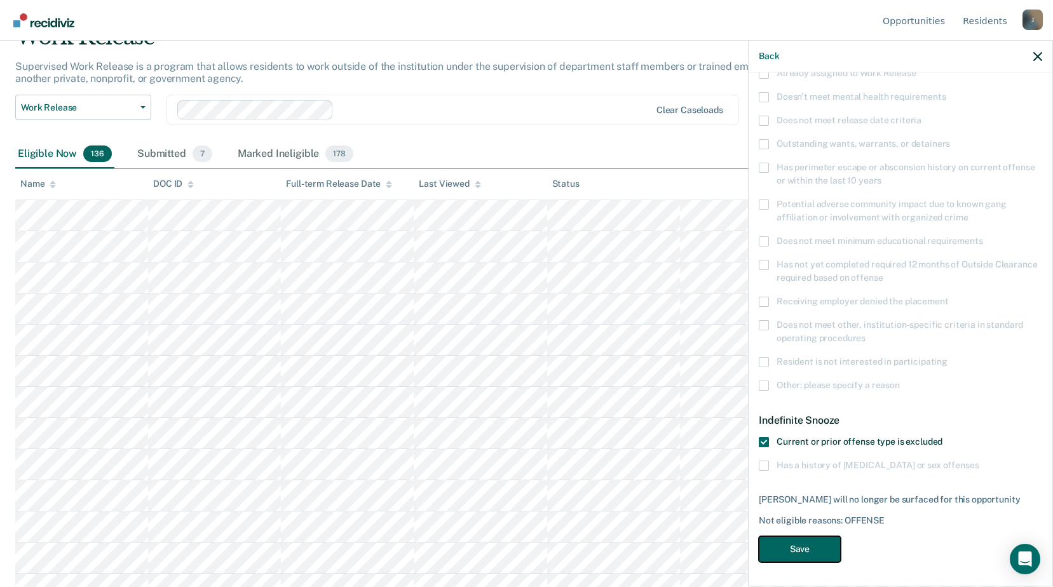
click at [810, 549] on button "Save" at bounding box center [800, 549] width 82 height 26
